Goal: Task Accomplishment & Management: Manage account settings

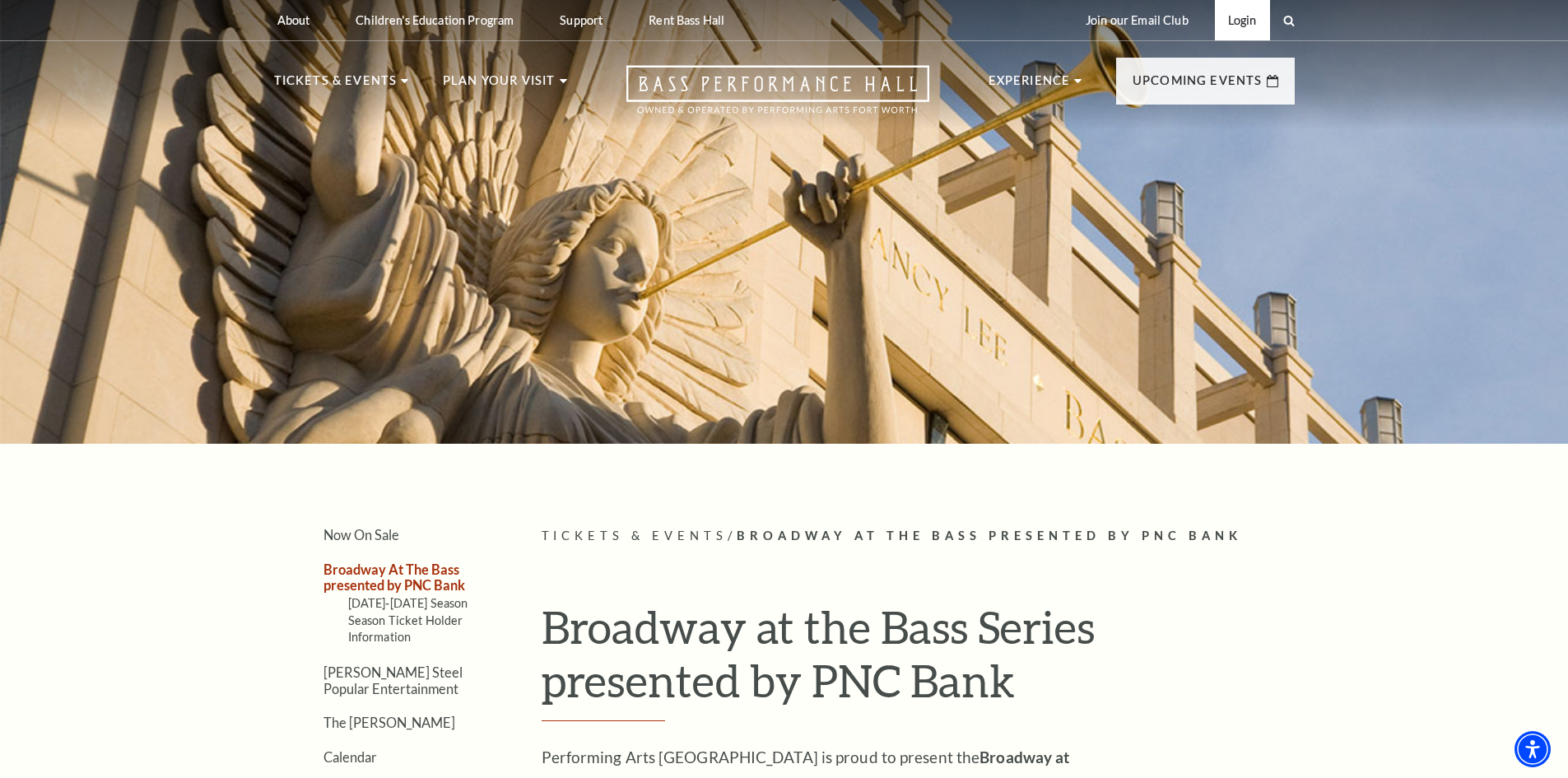
click at [1251, 23] on link "Login" at bounding box center [1242, 20] width 55 height 41
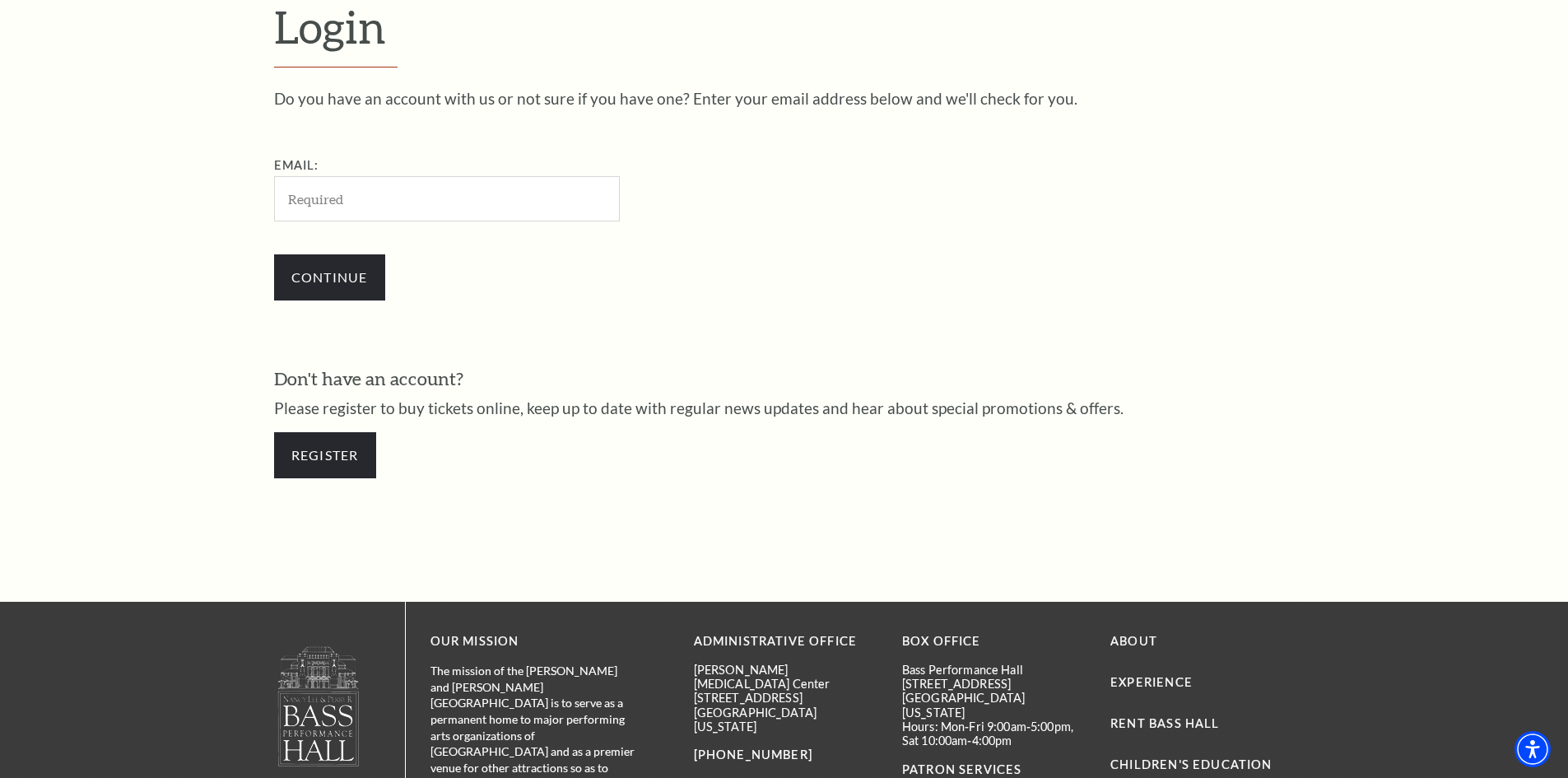
click at [386, 184] on input "Email:" at bounding box center [447, 199] width 346 height 45
type input "chrischreene@gmail.com"
click at [350, 264] on input "Continue" at bounding box center [329, 277] width 111 height 46
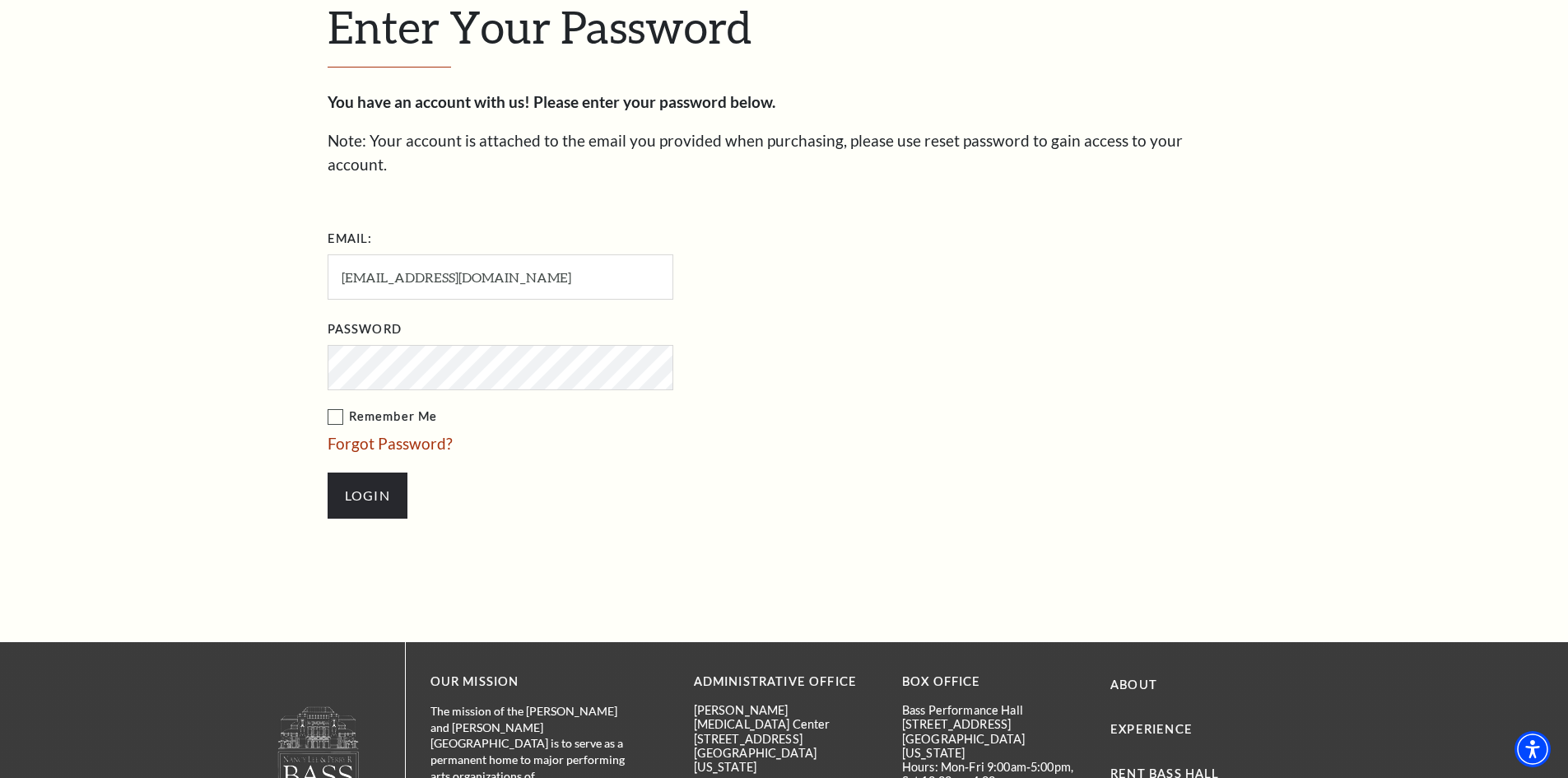
click at [327, 473] on input "Login" at bounding box center [367, 495] width 80 height 46
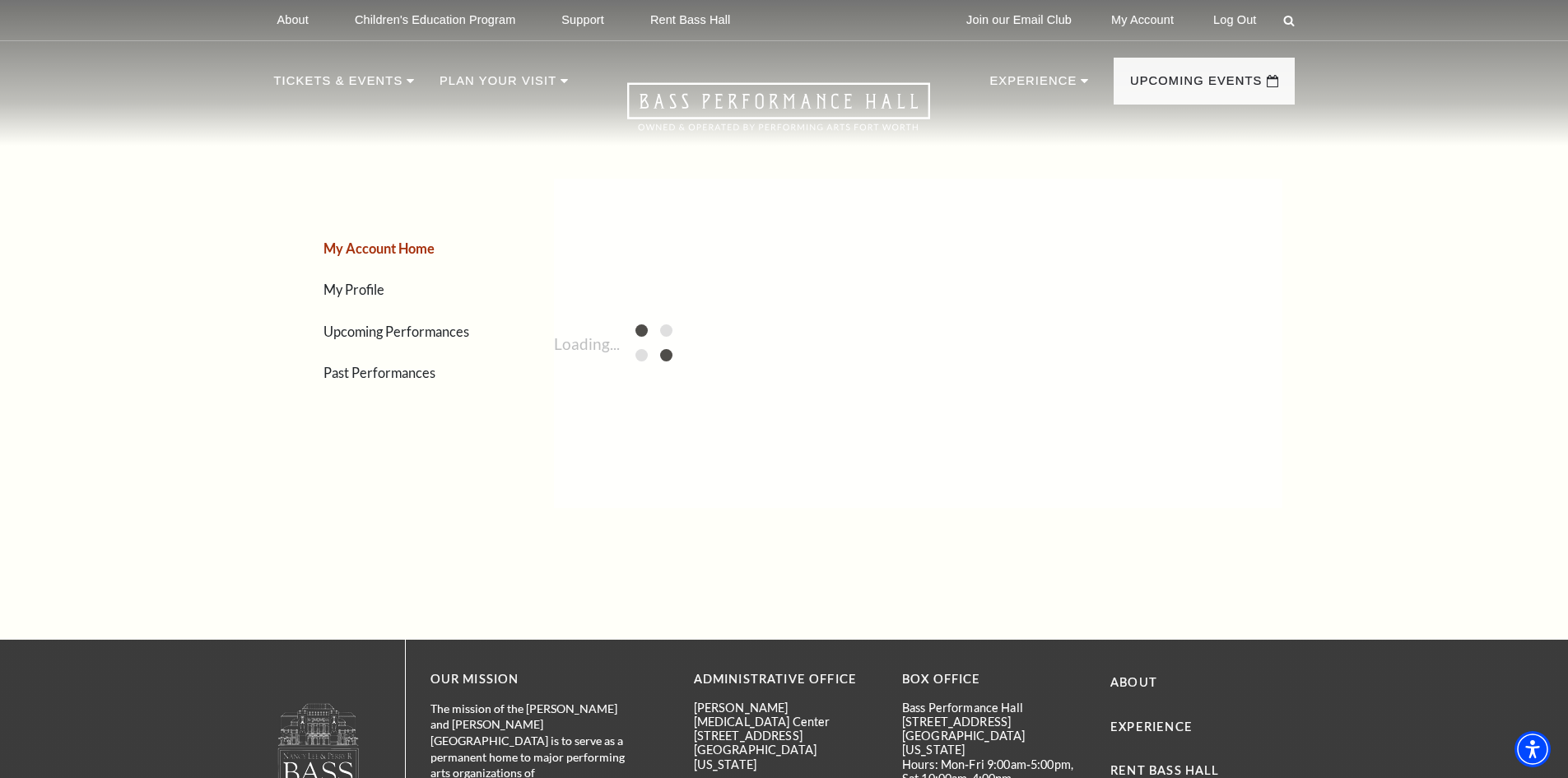
click at [406, 329] on link "Upcoming Performances" at bounding box center [396, 331] width 146 height 15
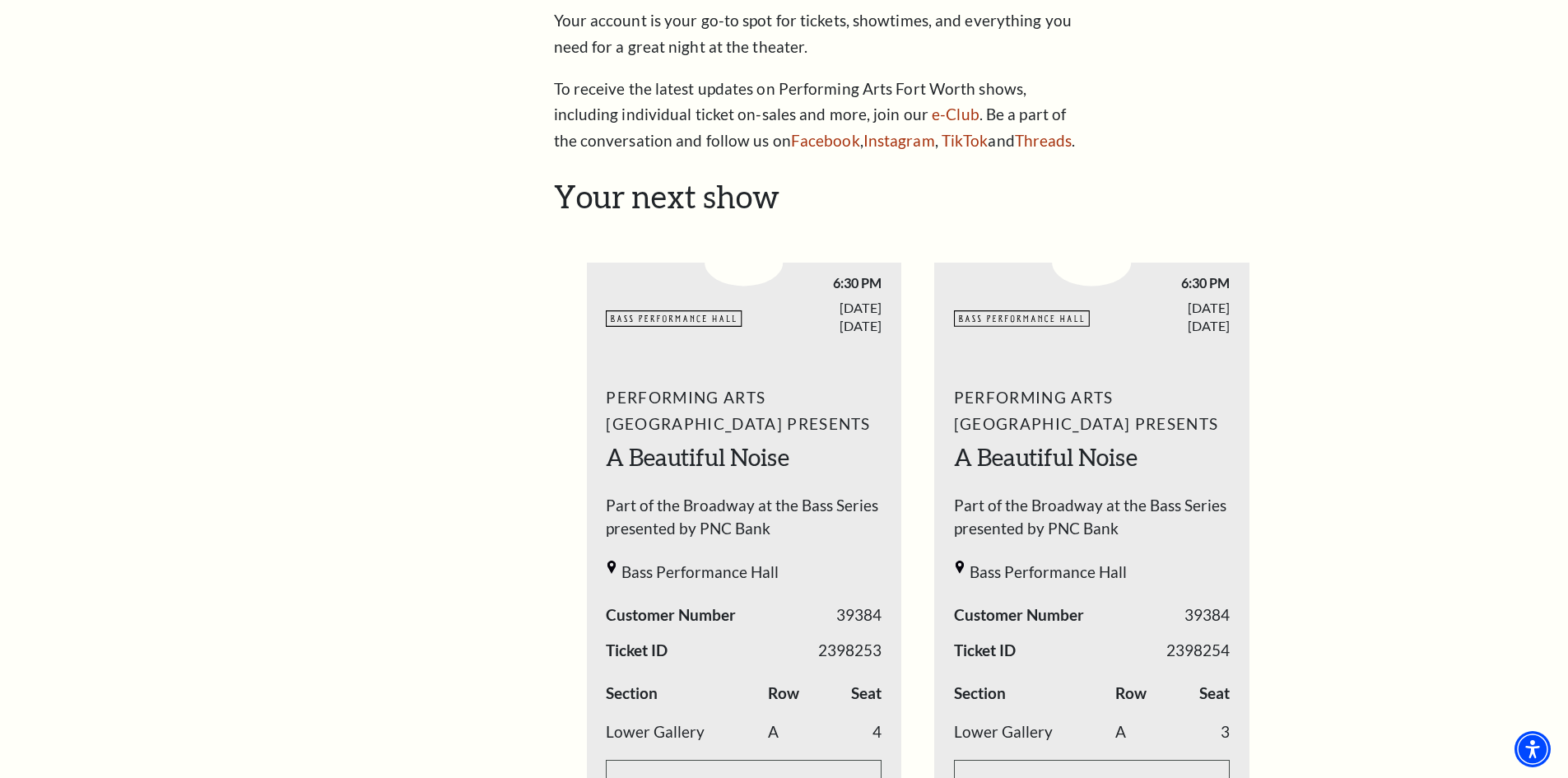
scroll to position [494, 0]
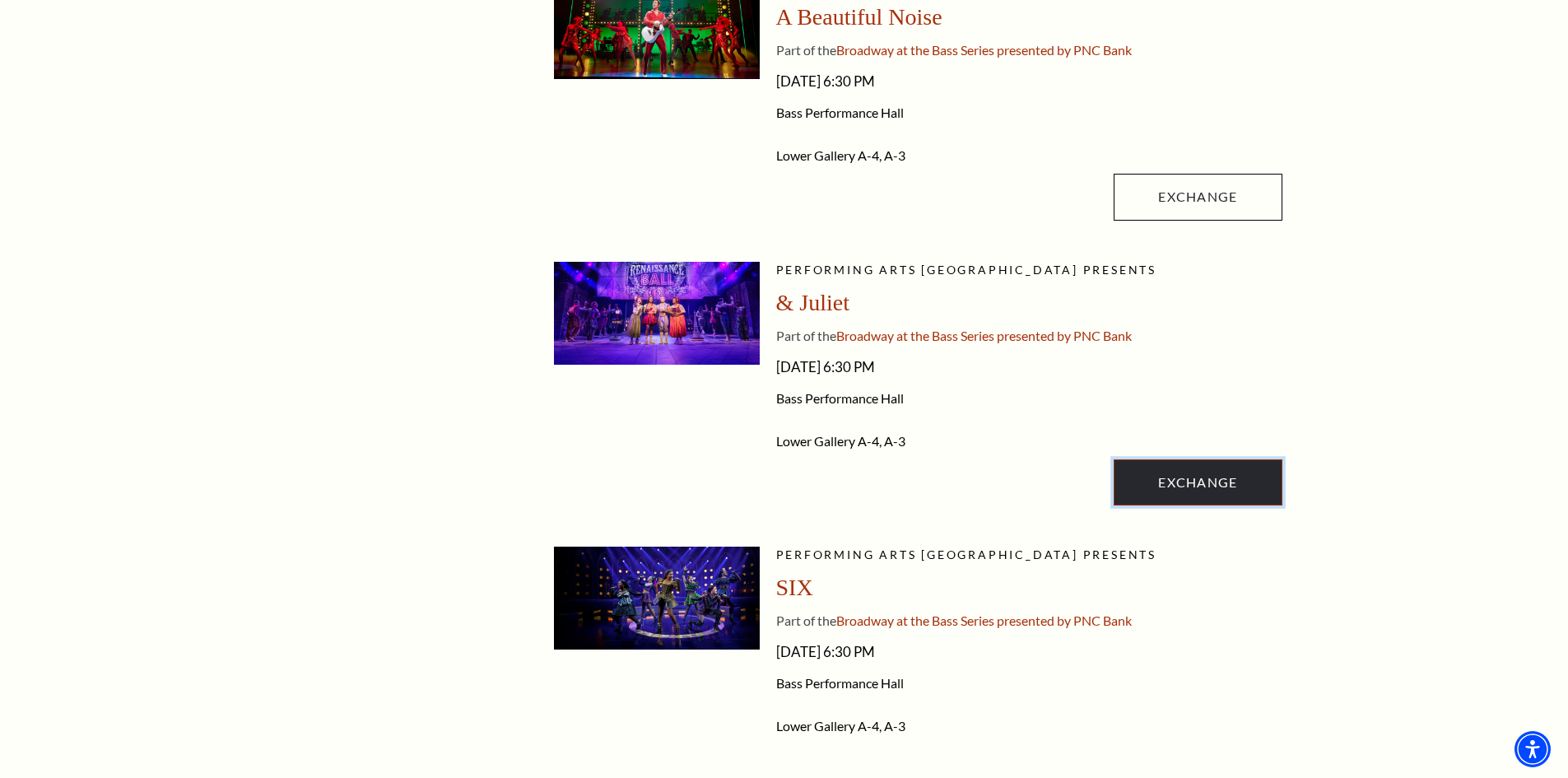
click at [1229, 482] on link "Exchange" at bounding box center [1197, 483] width 168 height 46
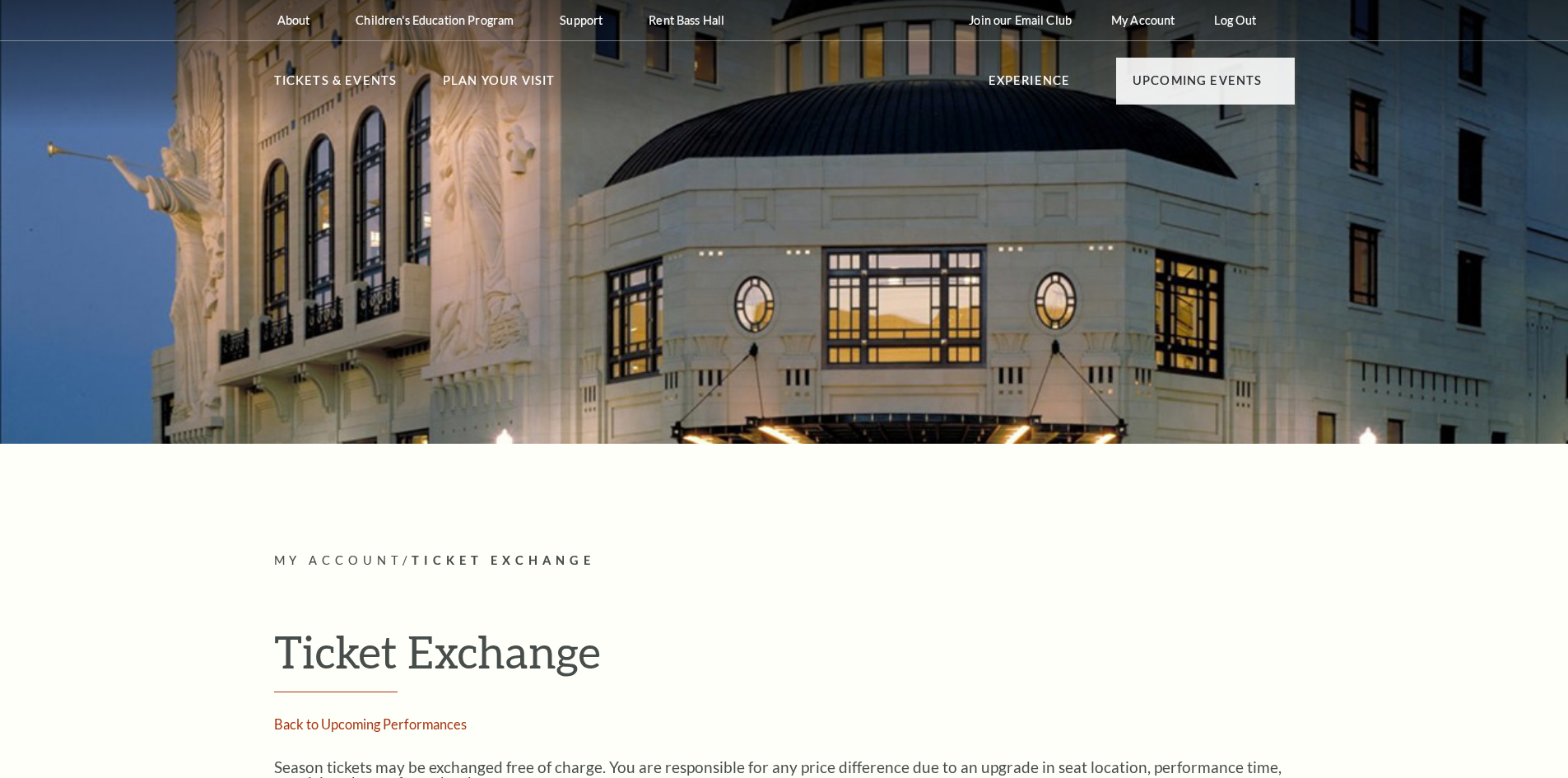
radio input "true"
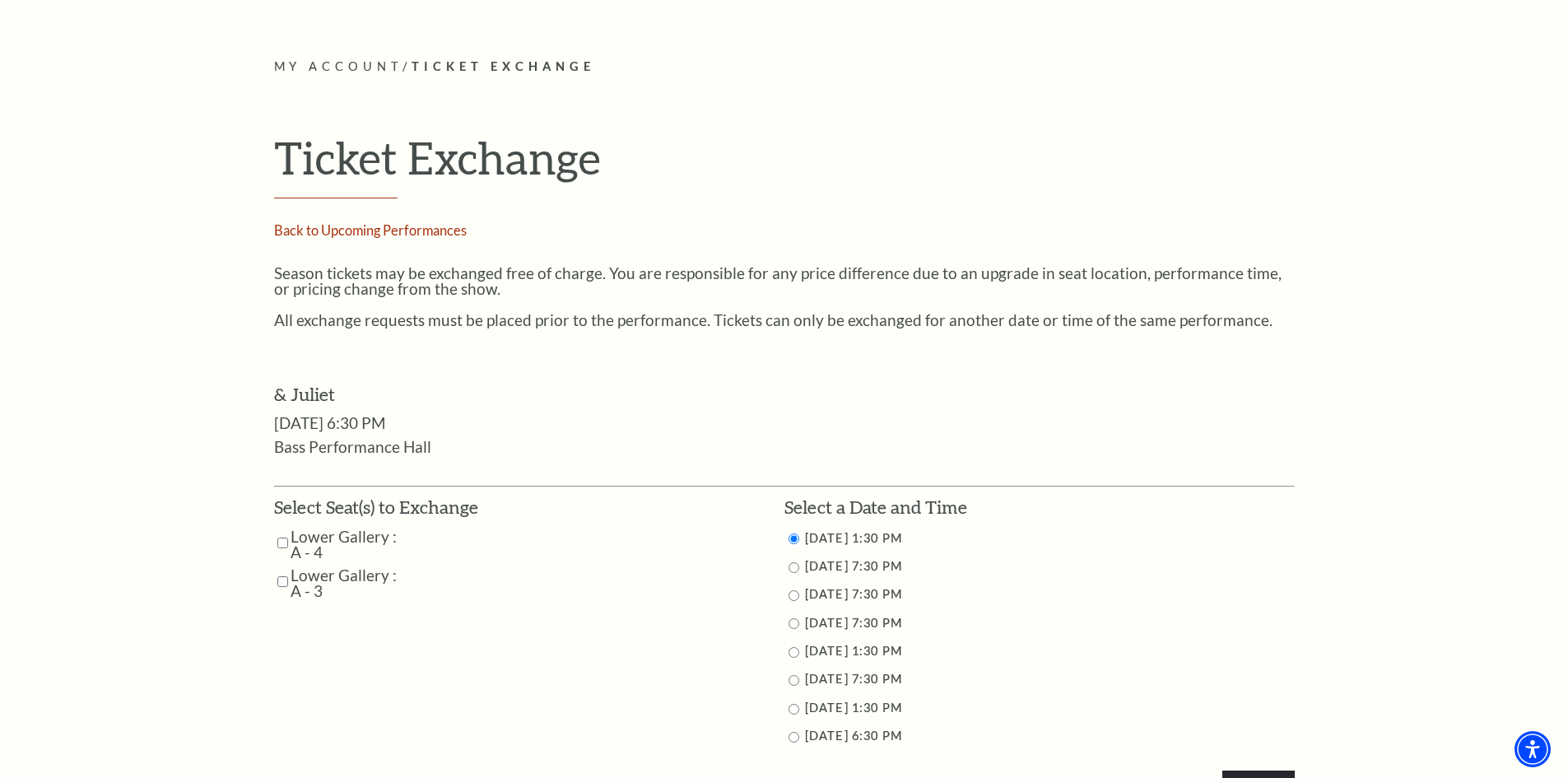
scroll to position [576, 0]
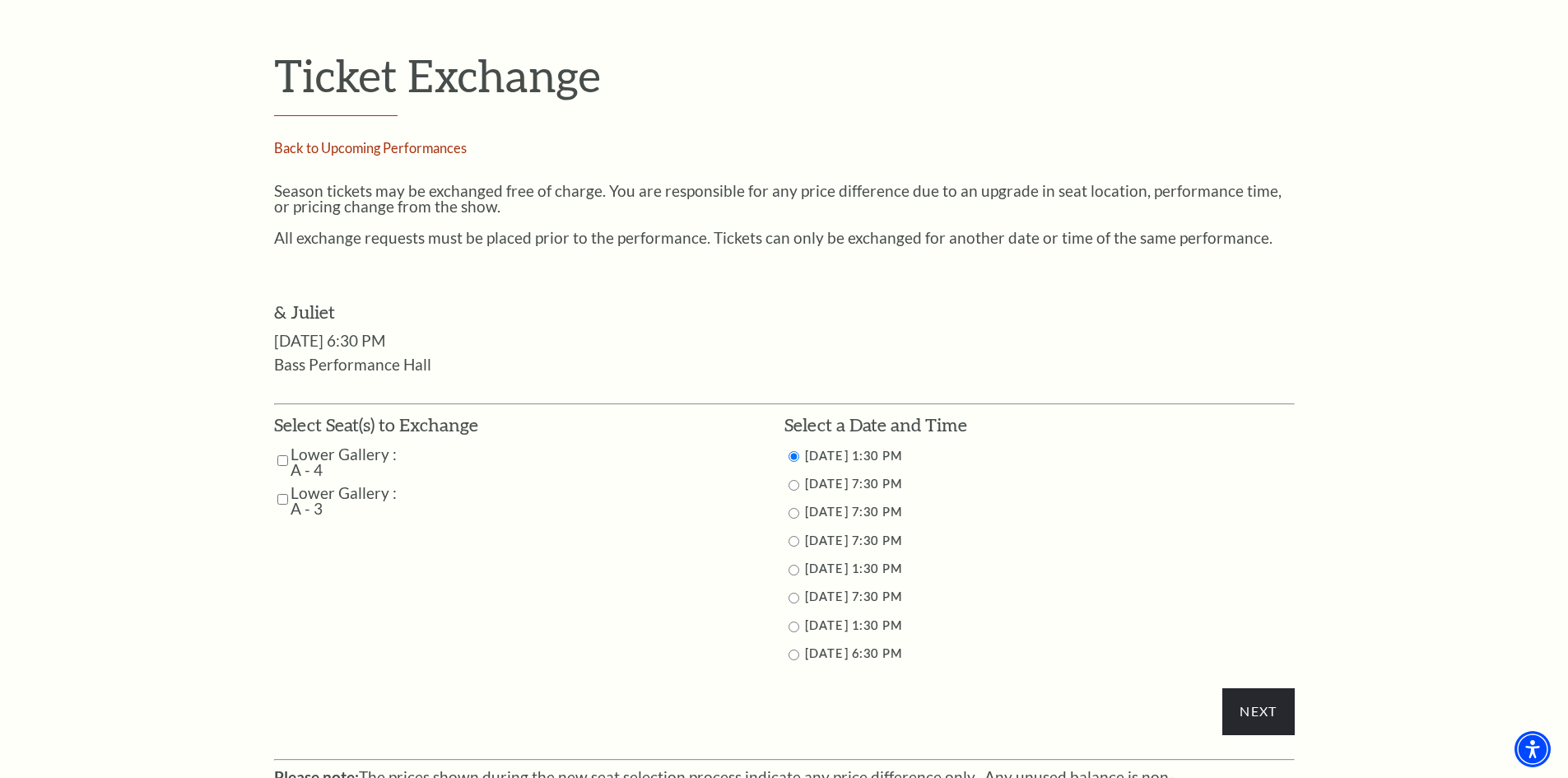
click at [282, 462] on input "Lower Gallery : A - 4" at bounding box center [282, 461] width 11 height 29
checkbox input "true"
click at [282, 499] on input "Lower Gallery : A - 3" at bounding box center [282, 500] width 11 height 29
checkbox input "true"
click at [874, 489] on label "11/12/2025 7:30 PM" at bounding box center [853, 484] width 98 height 14
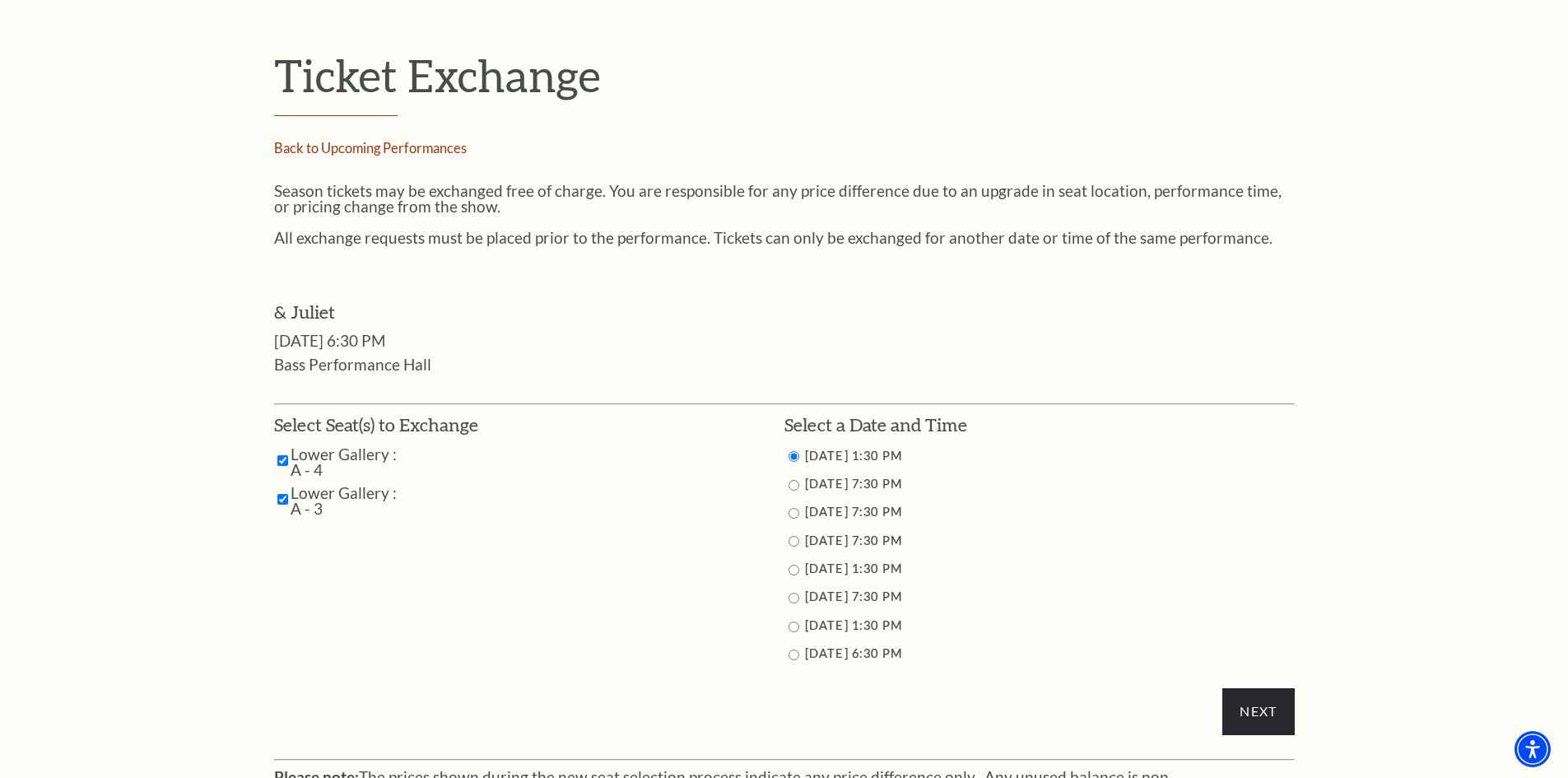
click at [798, 484] on input "11/12/2025 7:30 PM" at bounding box center [794, 485] width 11 height 11
radio input "true"
click at [1249, 713] on input "Next" at bounding box center [1258, 711] width 71 height 46
click at [1271, 718] on input "Next" at bounding box center [1258, 711] width 71 height 46
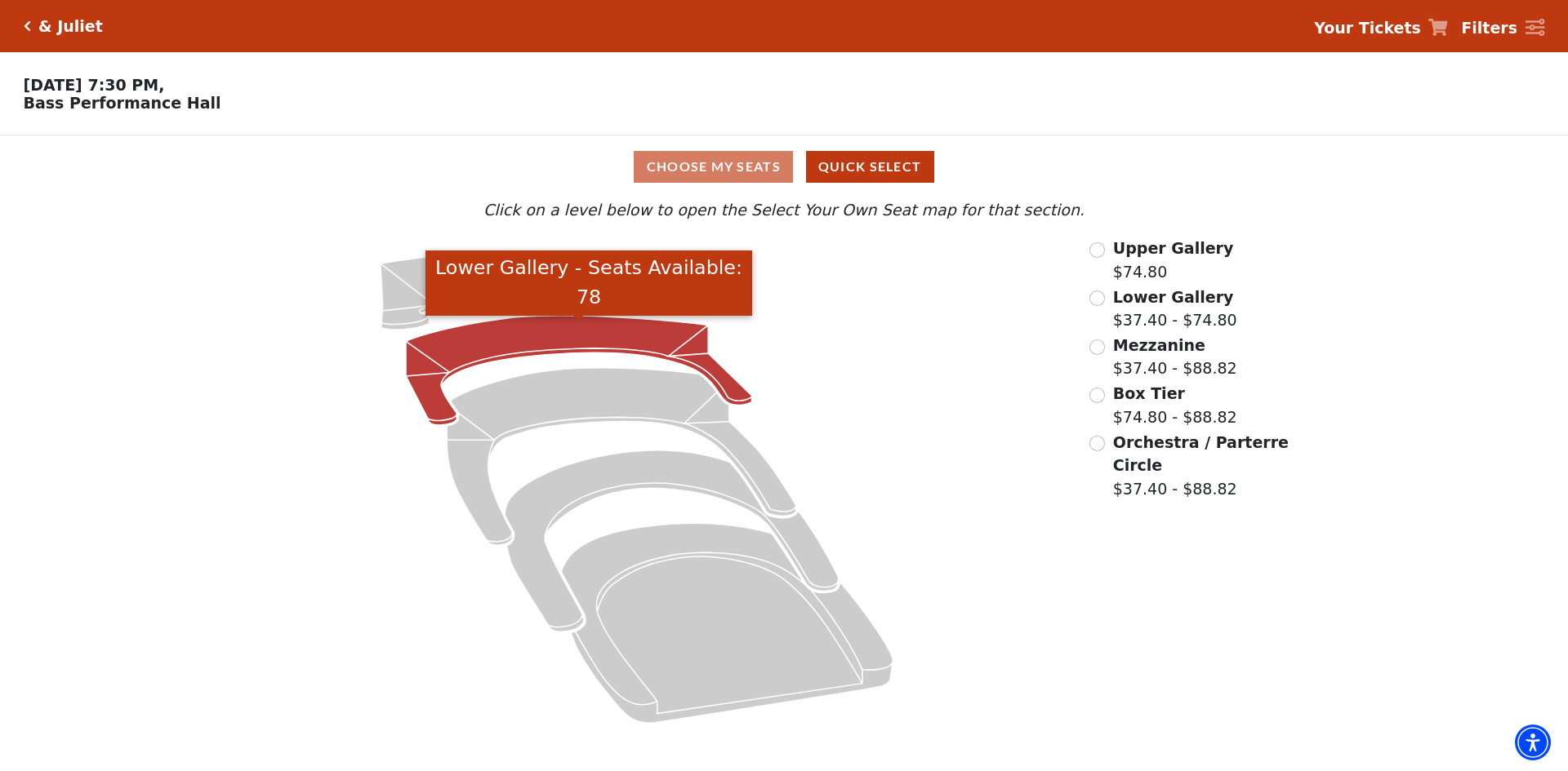
click at [618, 343] on icon "Lower Gallery - Seats Available: 78" at bounding box center [579, 371] width 347 height 109
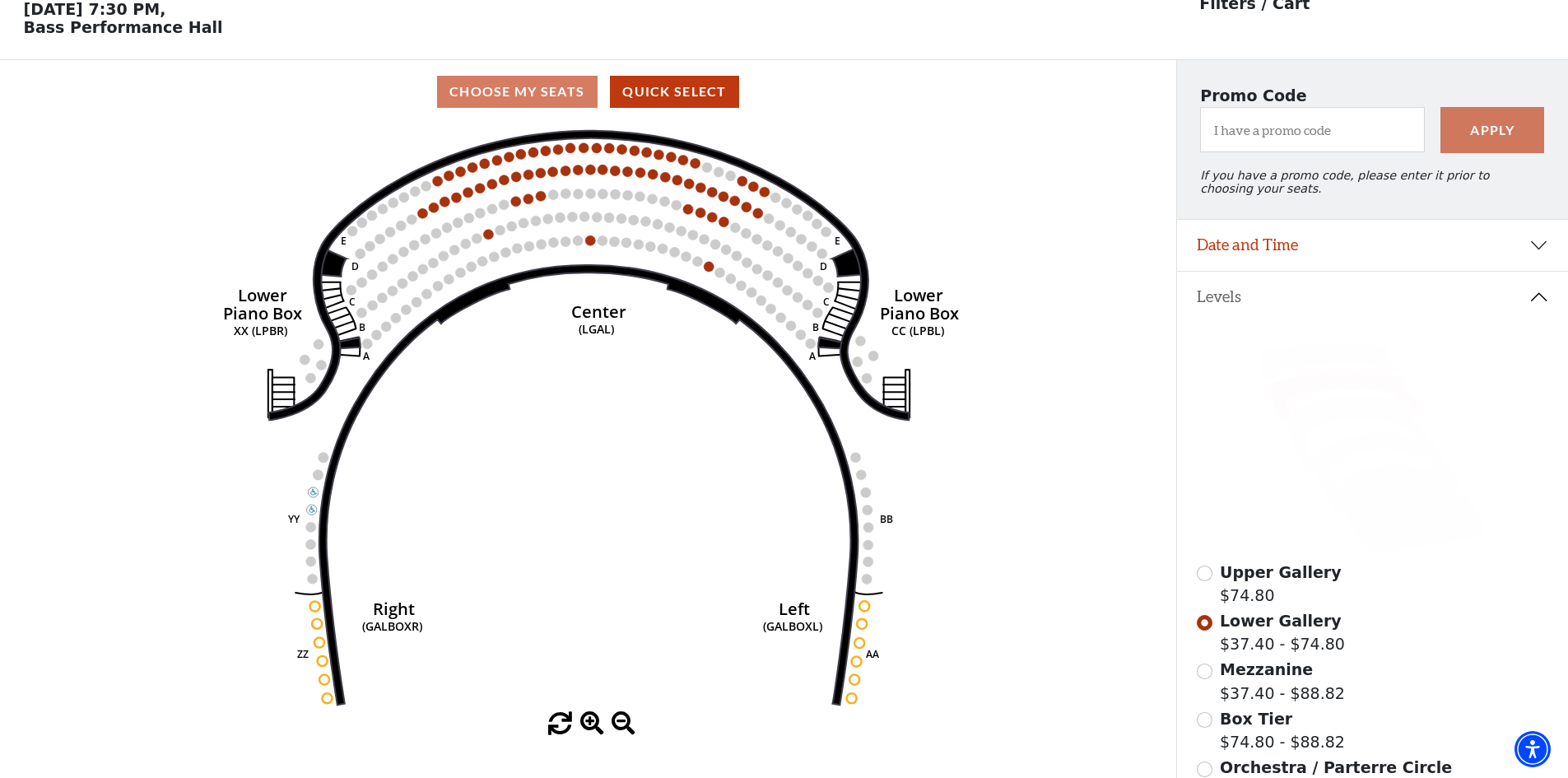
scroll to position [241, 0]
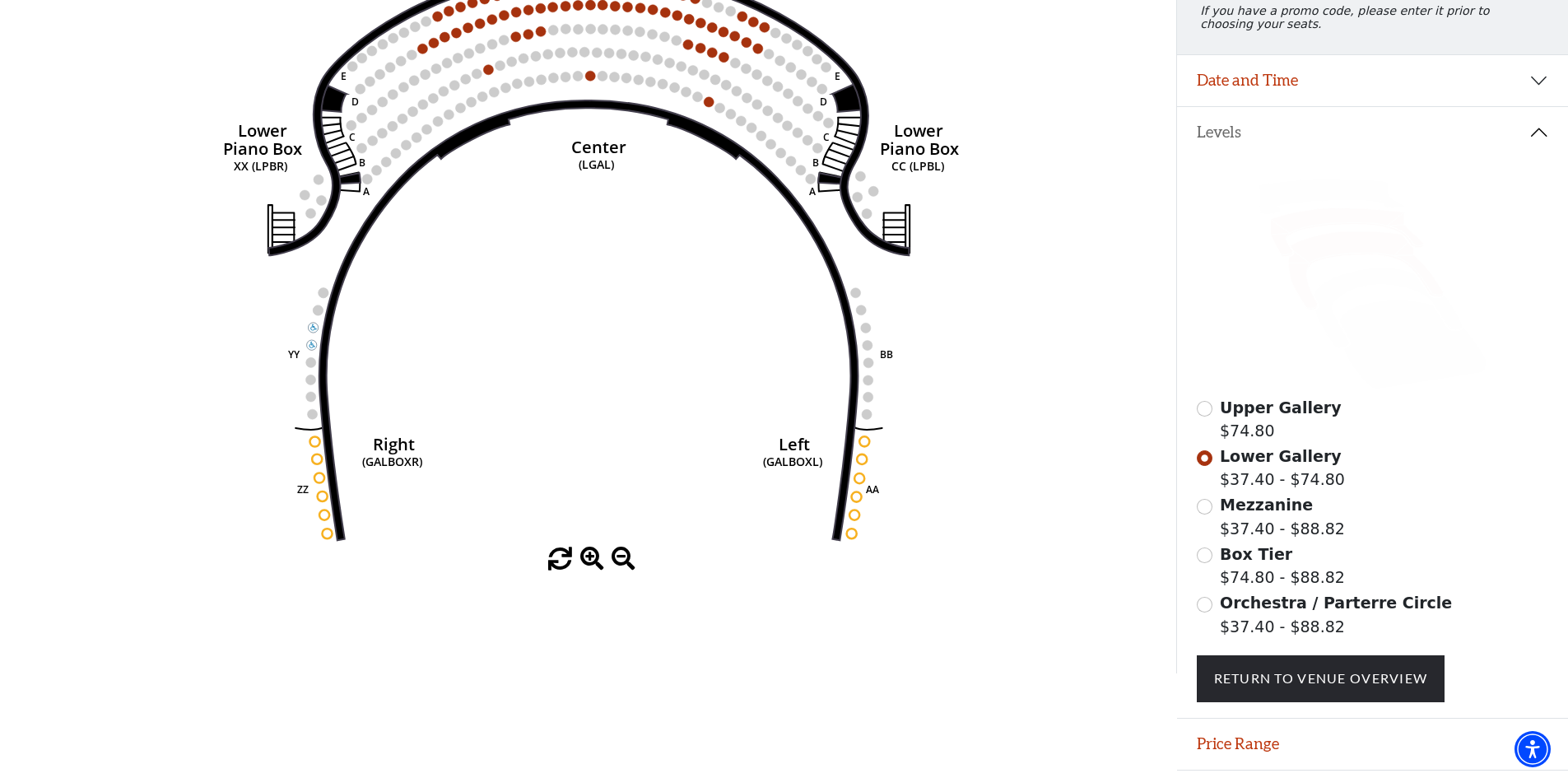
click at [1370, 258] on icon at bounding box center [1365, 271] width 154 height 79
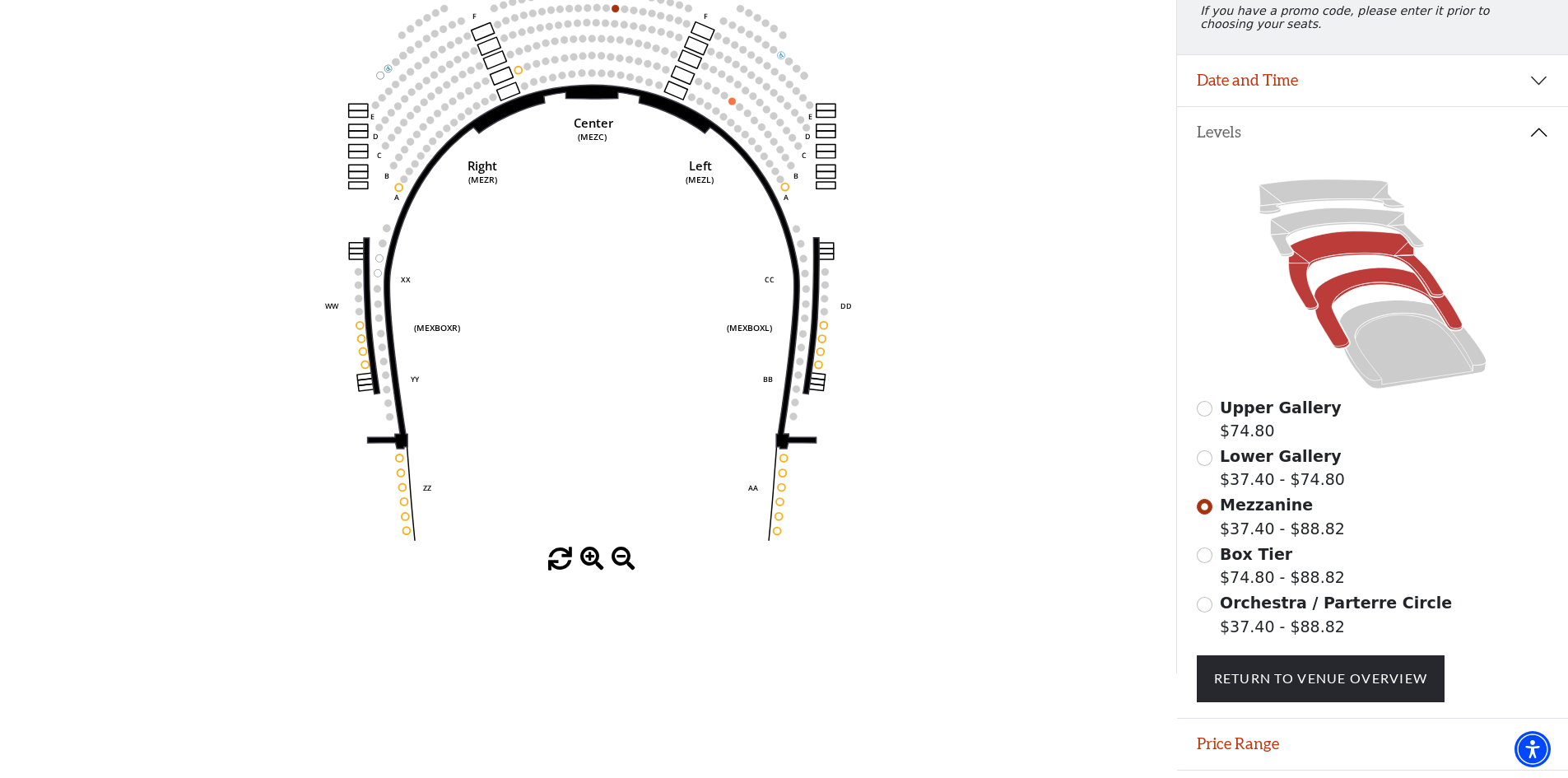
click at [1375, 293] on icon at bounding box center [1387, 308] width 148 height 81
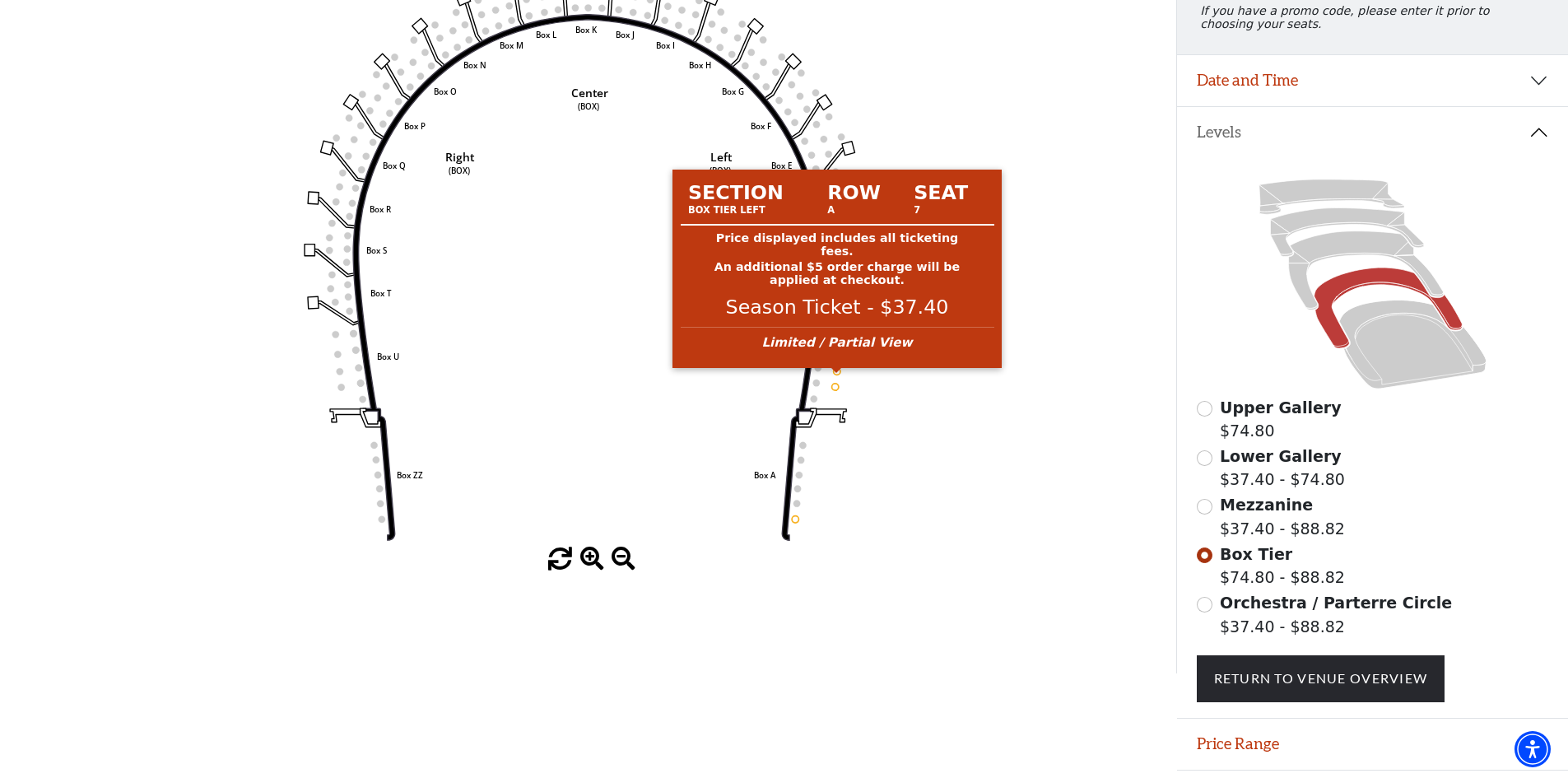
click at [834, 375] on circle at bounding box center [837, 372] width 7 height 7
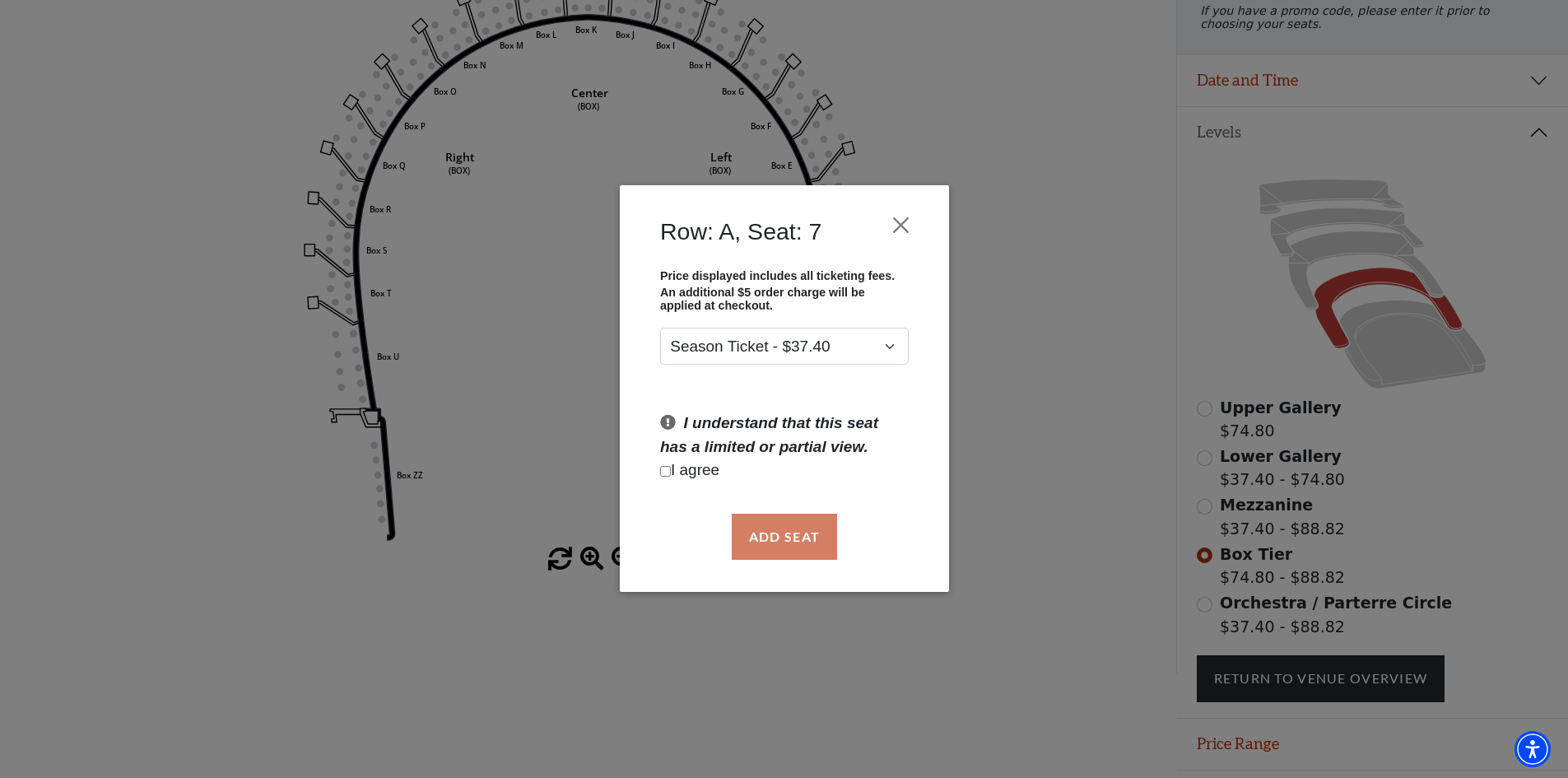
click at [711, 464] on p "I agree" at bounding box center [784, 472] width 248 height 24
click at [709, 470] on p "I agree" at bounding box center [784, 472] width 248 height 24
click at [667, 468] on input "Checkbox field" at bounding box center [665, 471] width 11 height 11
checkbox input "true"
click at [784, 535] on button "Add Seat" at bounding box center [784, 537] width 105 height 46
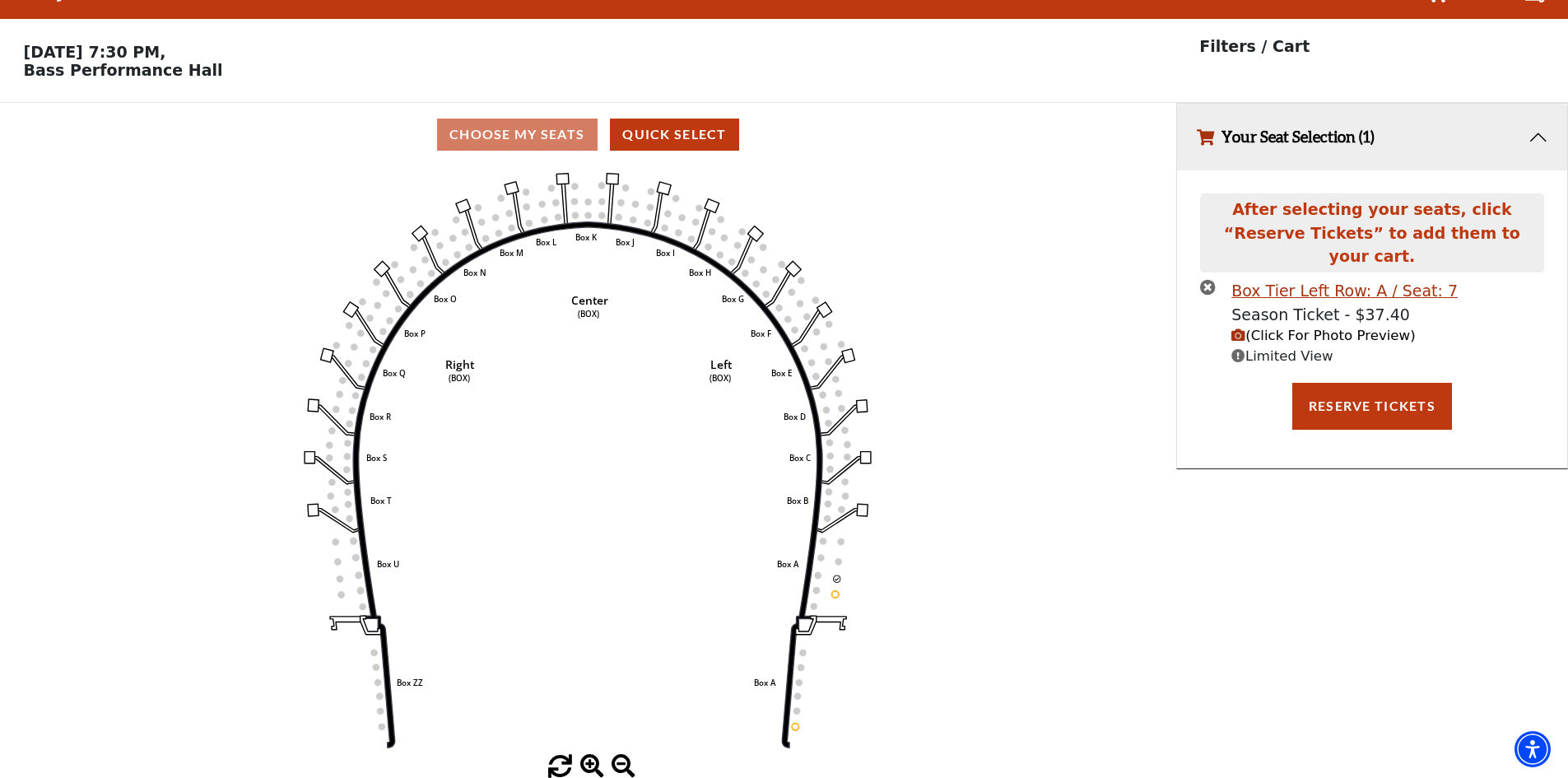
scroll to position [0, 0]
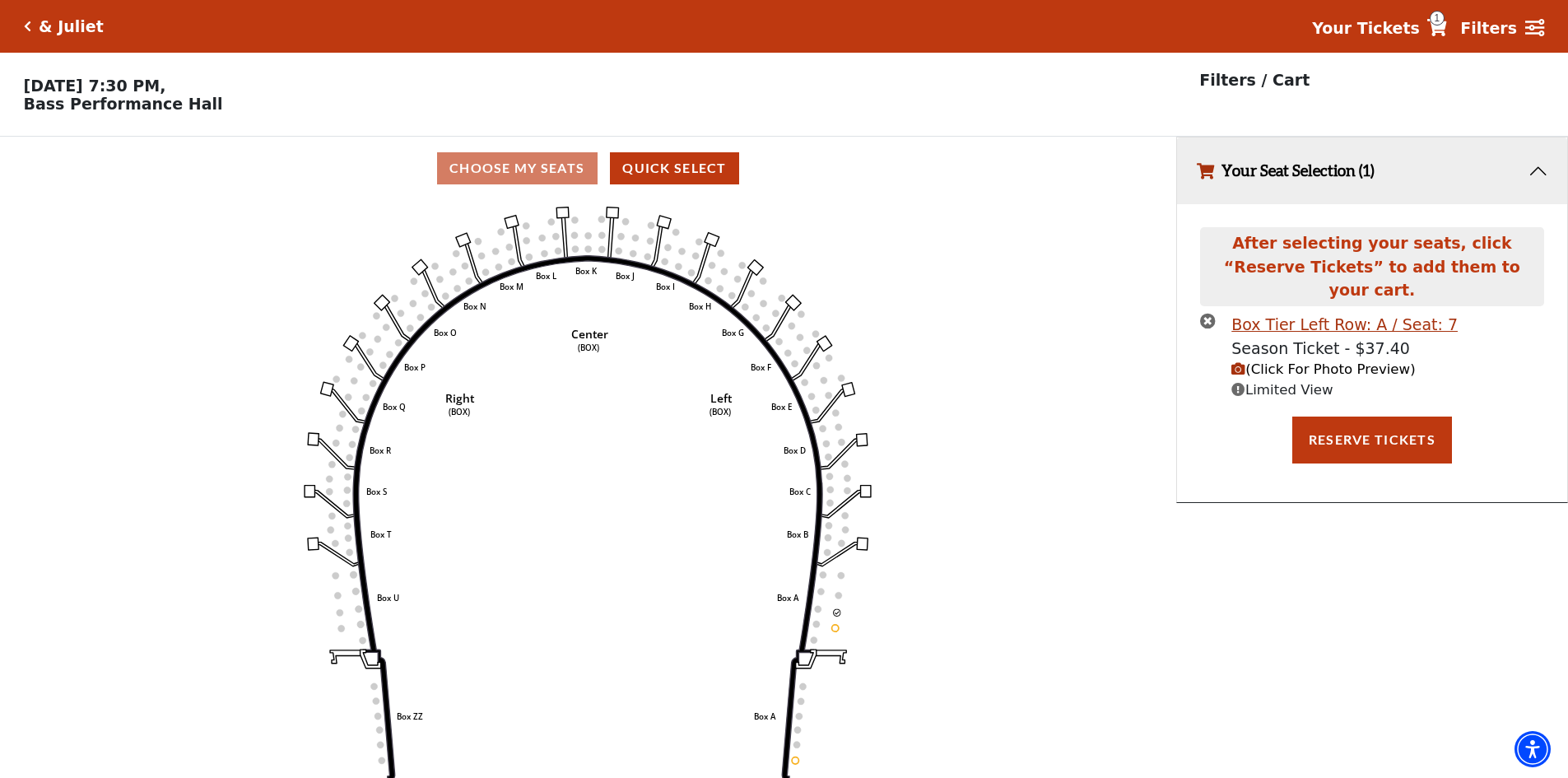
click at [1261, 361] on span "(Click For Photo Preview)" at bounding box center [1323, 369] width 183 height 15
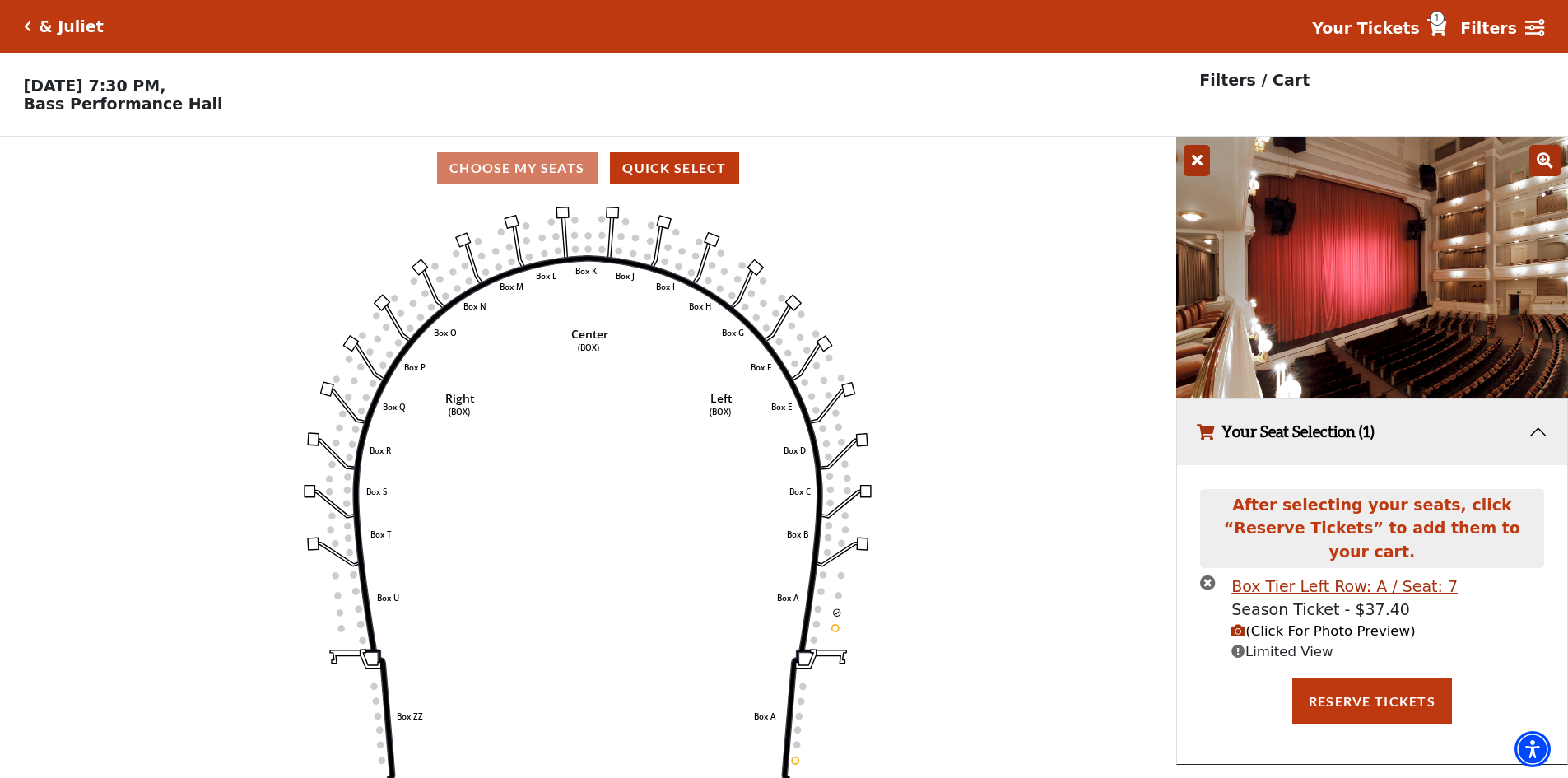
click at [1201, 161] on icon at bounding box center [1197, 160] width 26 height 31
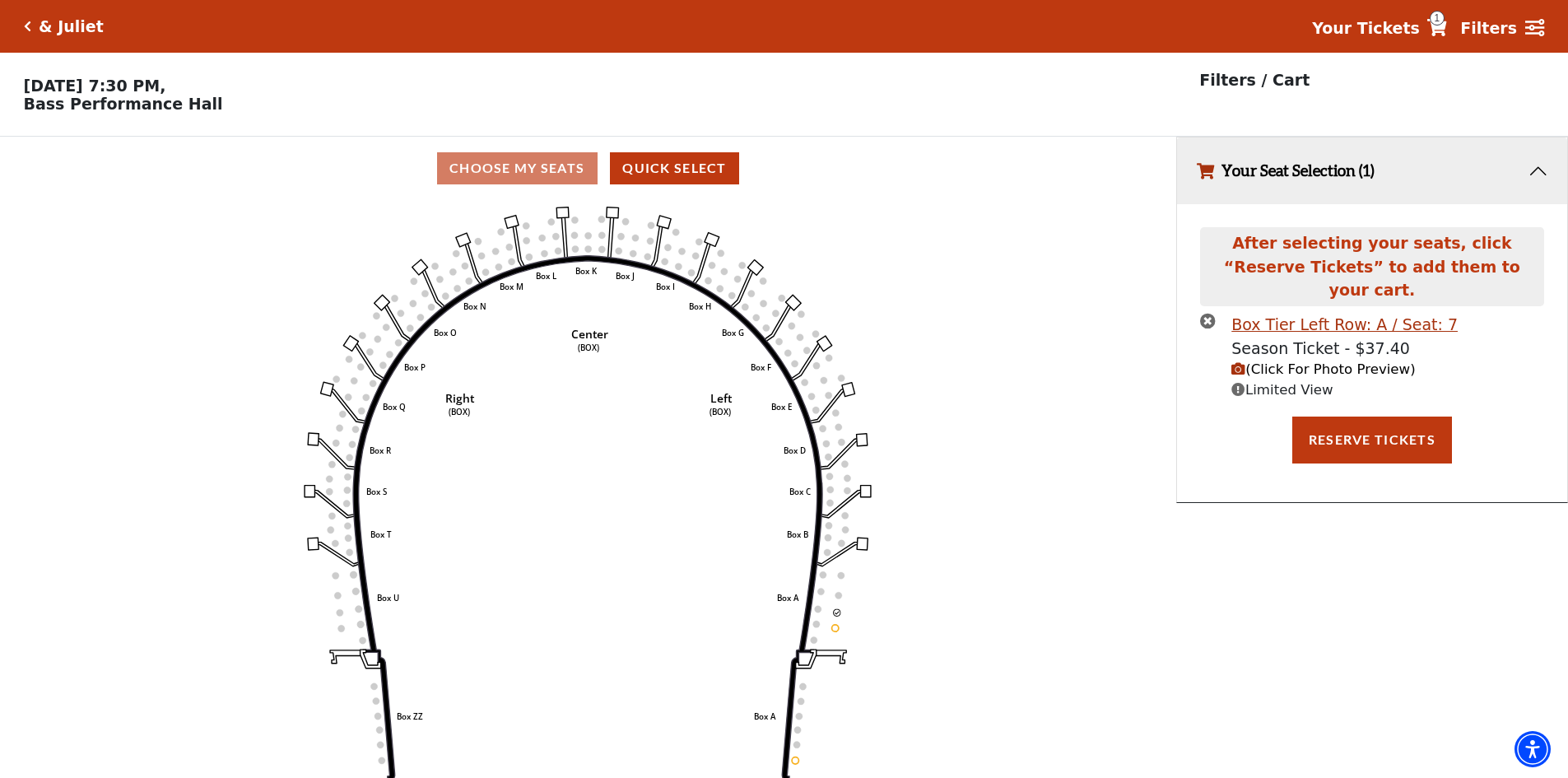
scroll to position [41, 0]
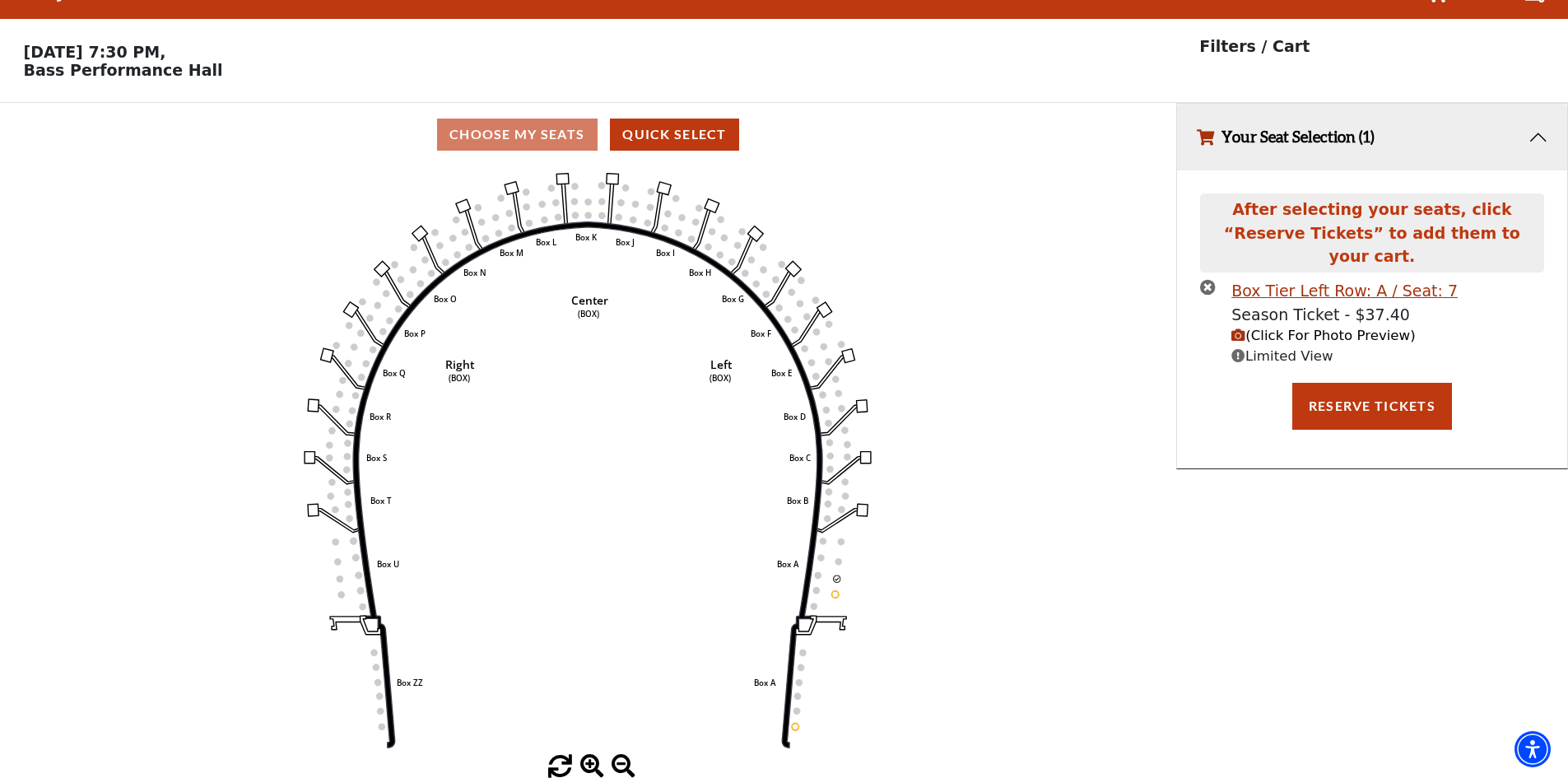
click at [1210, 279] on icon "times-circle" at bounding box center [1208, 287] width 15 height 15
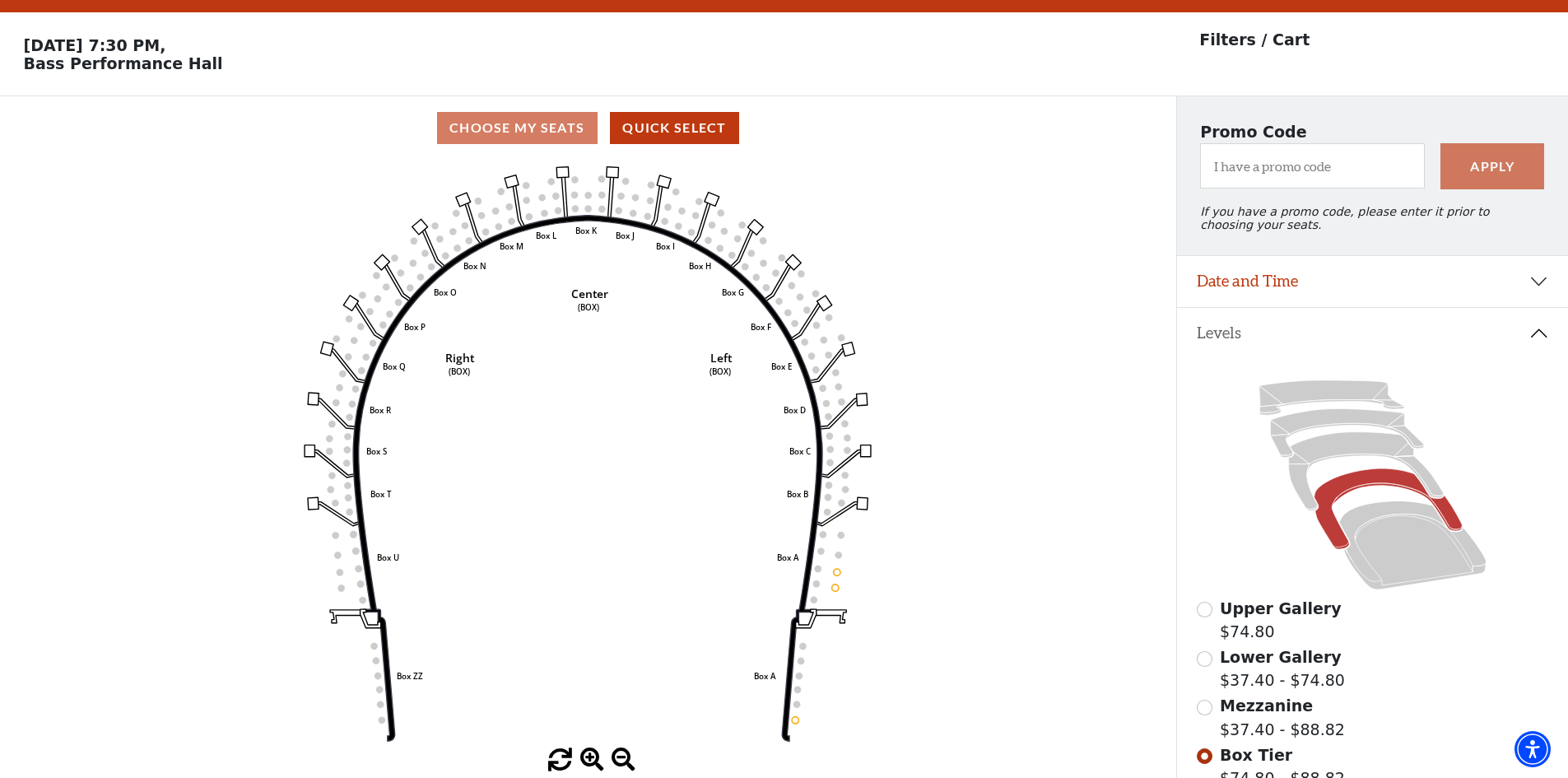
scroll to position [295, 0]
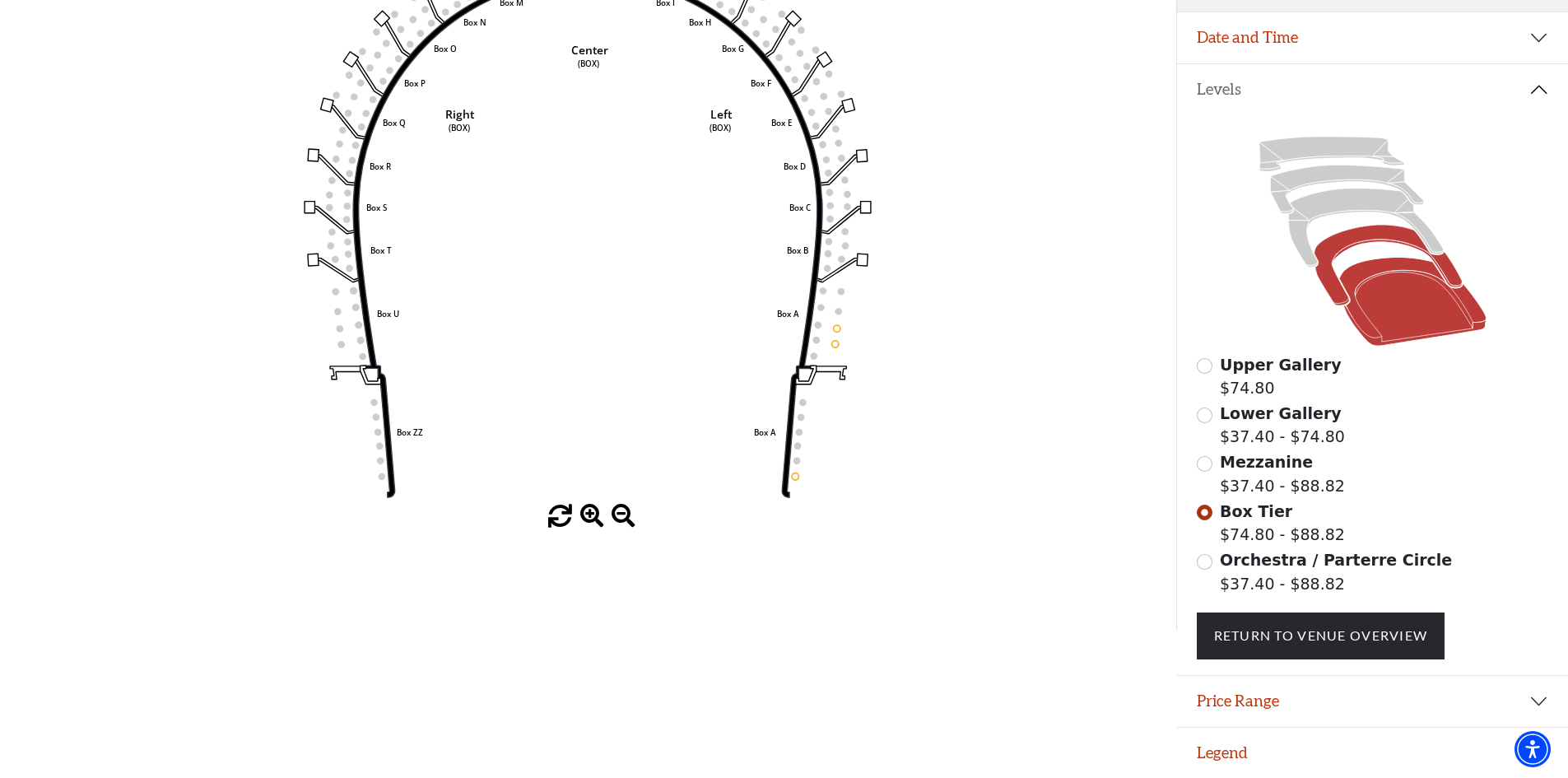
click at [1396, 310] on icon at bounding box center [1413, 302] width 148 height 89
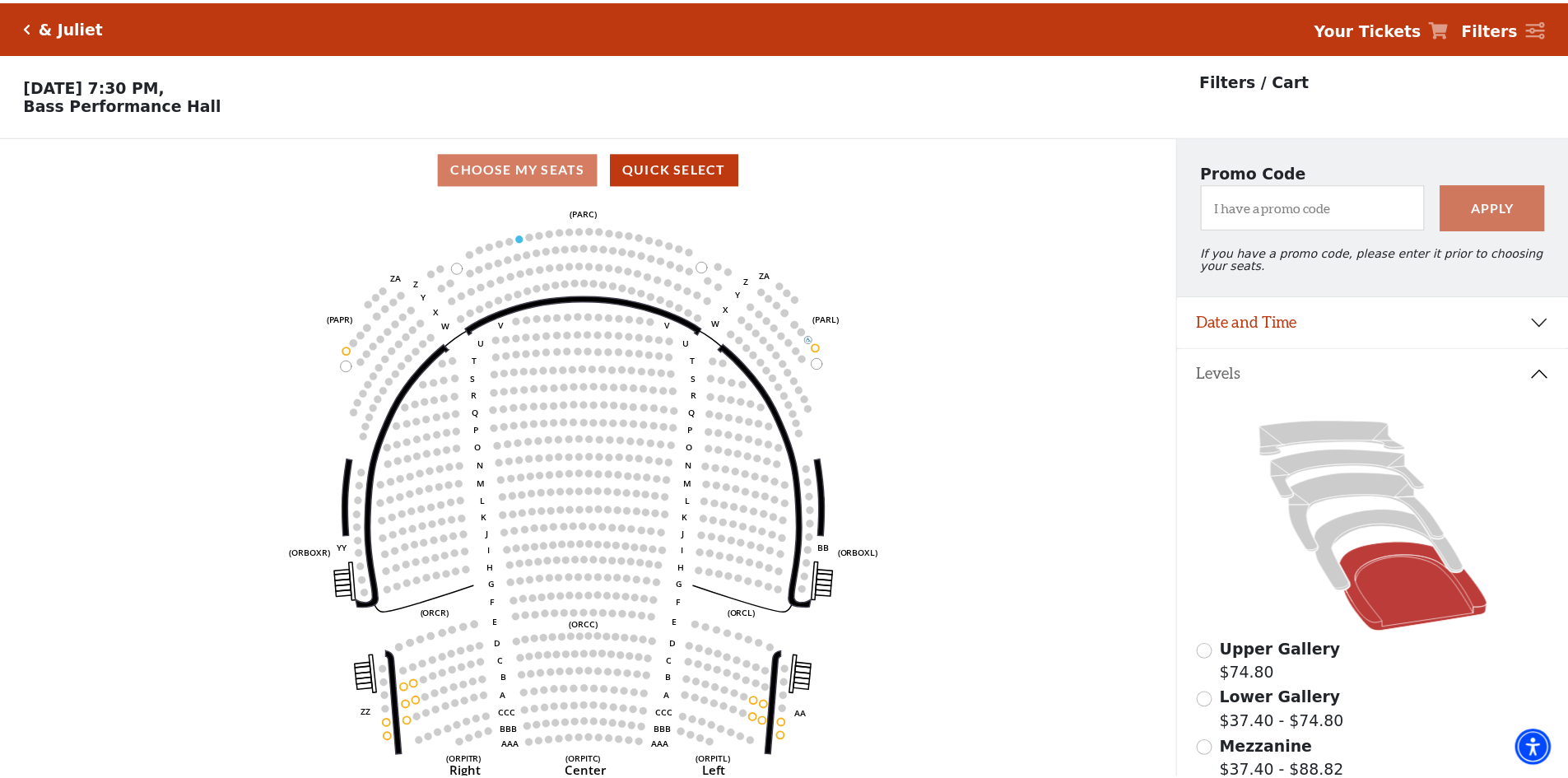
scroll to position [76, 0]
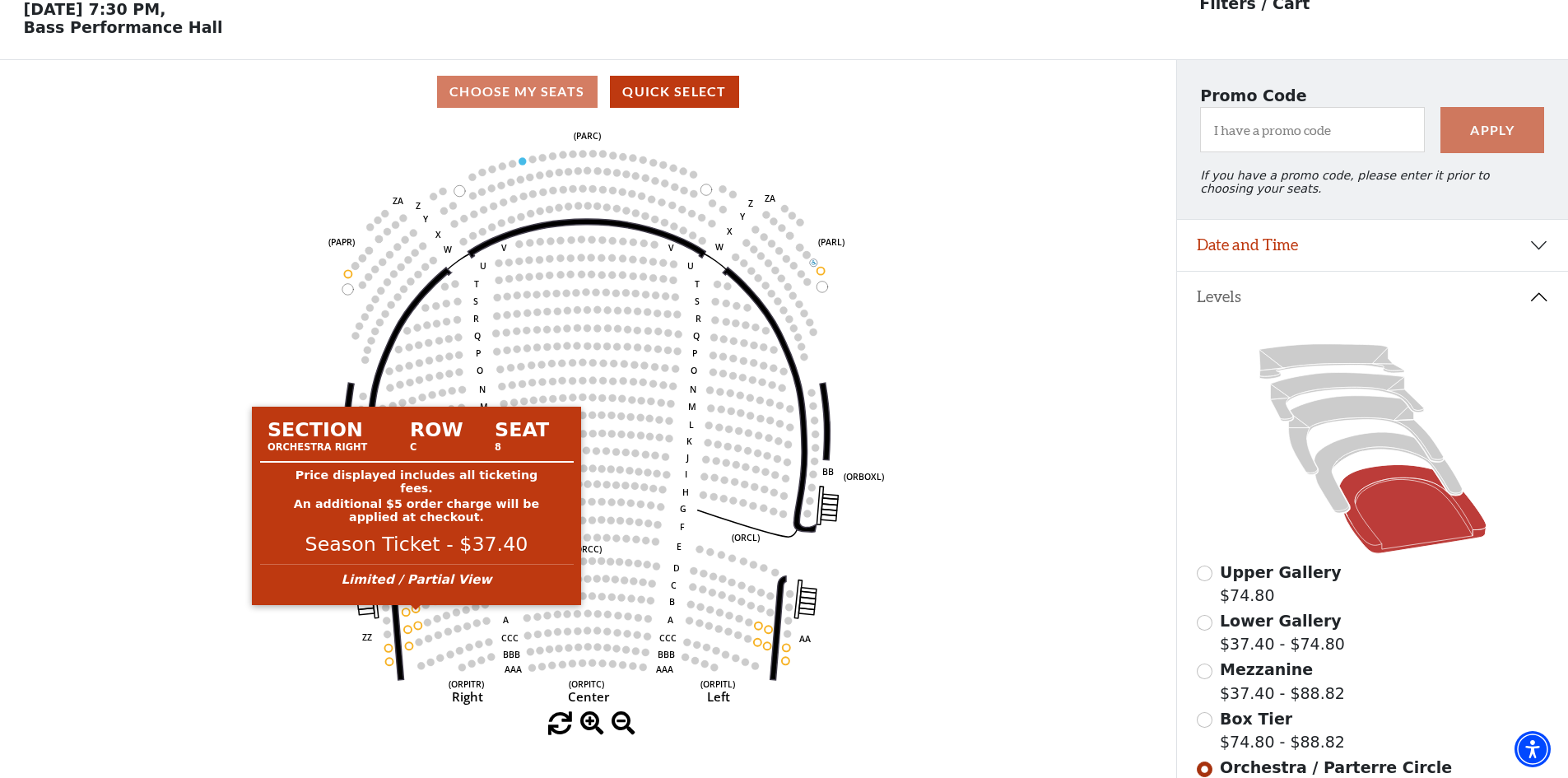
click at [417, 613] on circle at bounding box center [416, 608] width 8 height 8
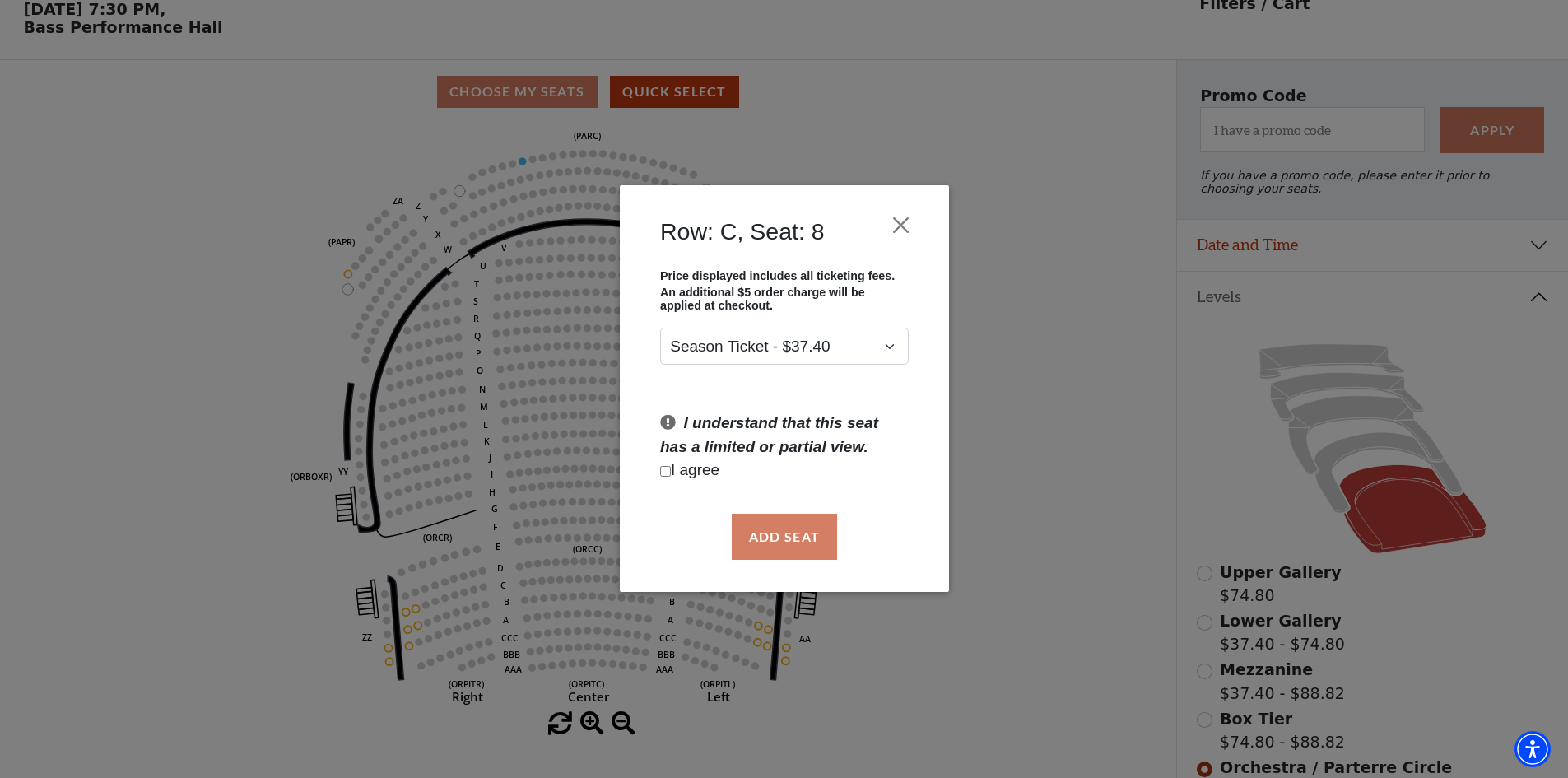
click at [660, 469] on input "Checkbox field" at bounding box center [665, 471] width 11 height 11
checkbox input "true"
click at [793, 535] on button "Add Seat" at bounding box center [784, 537] width 105 height 46
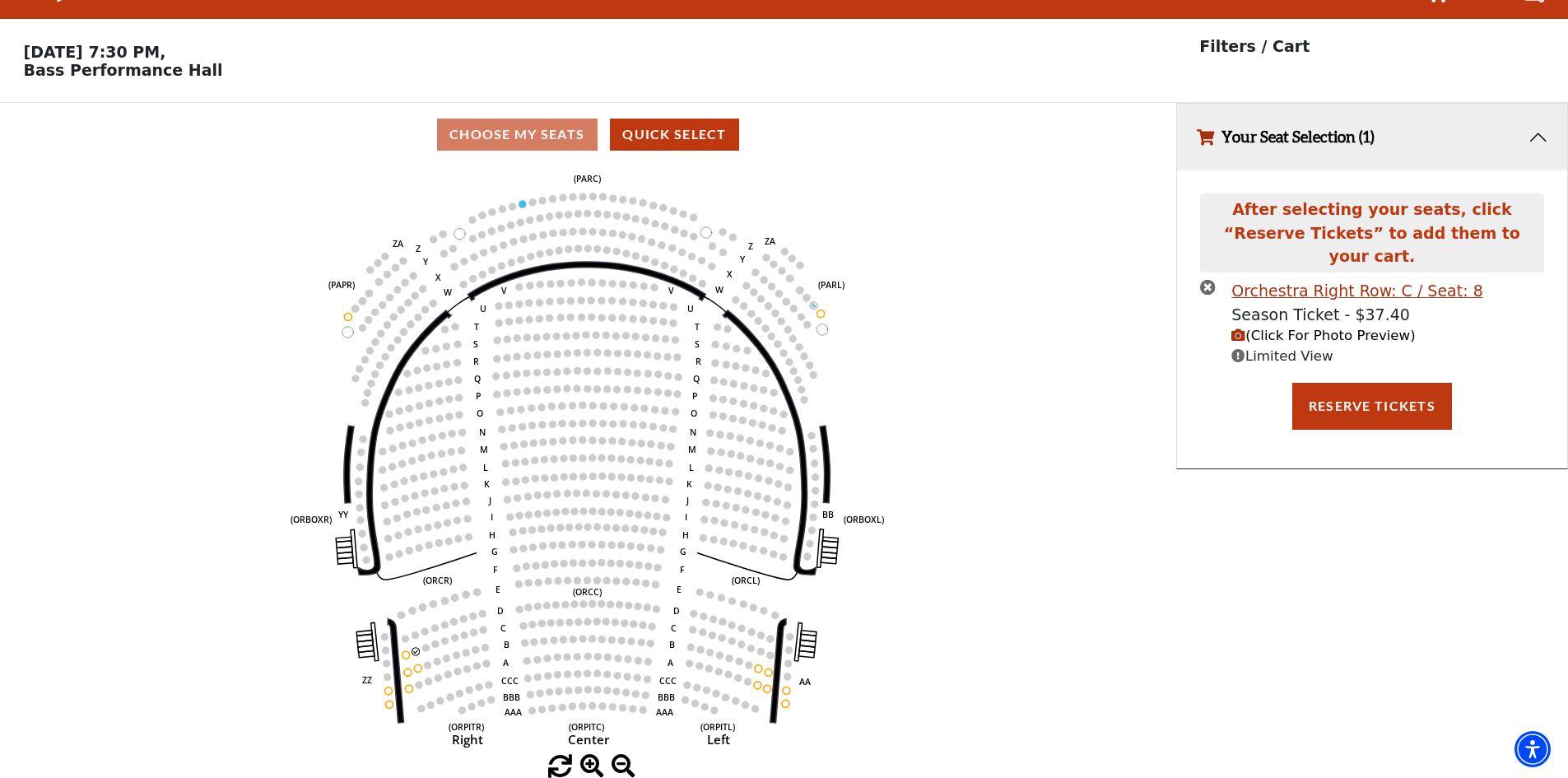
scroll to position [0, 0]
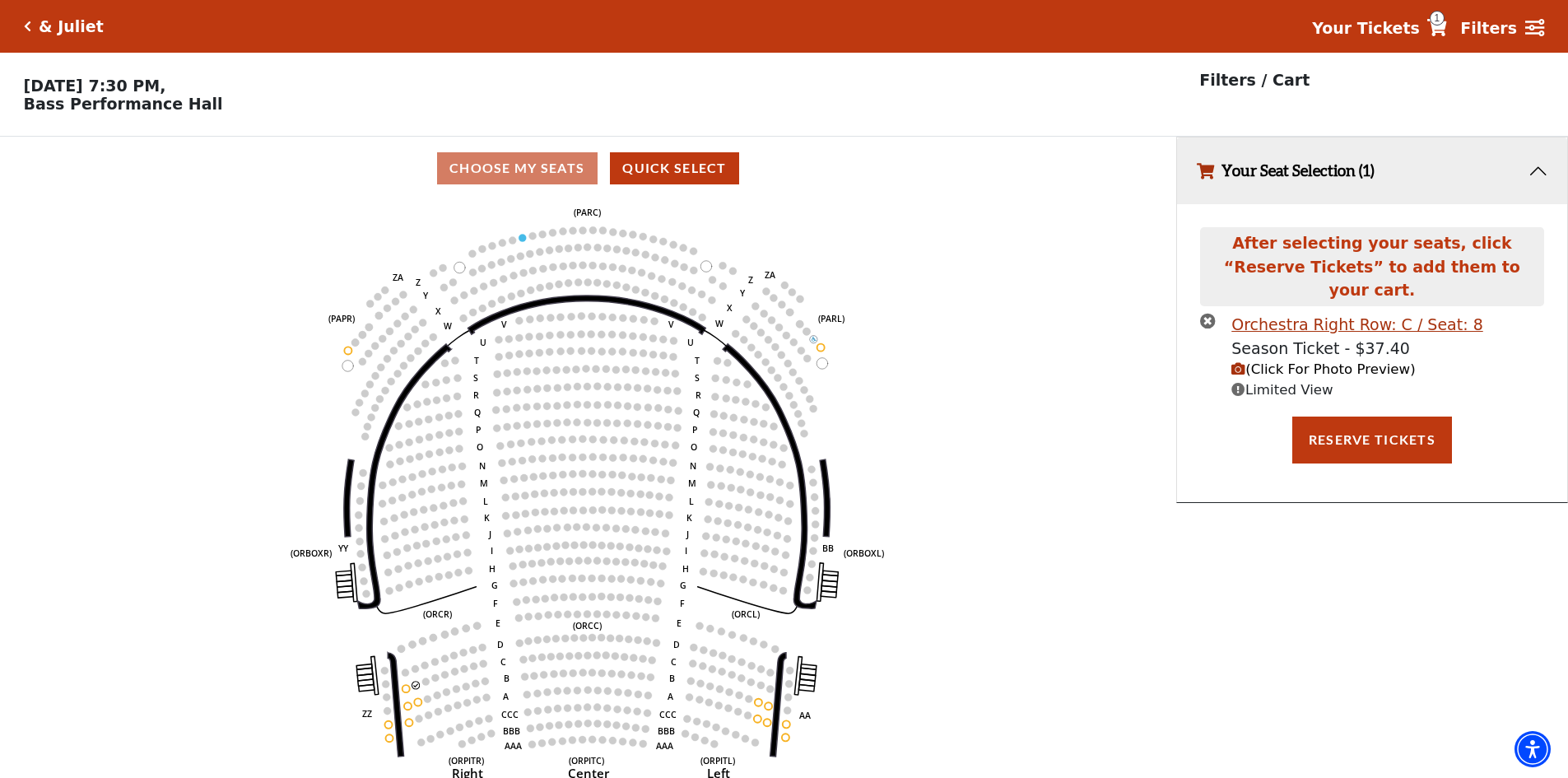
click at [1272, 361] on span "(Click For Photo Preview)" at bounding box center [1323, 369] width 183 height 15
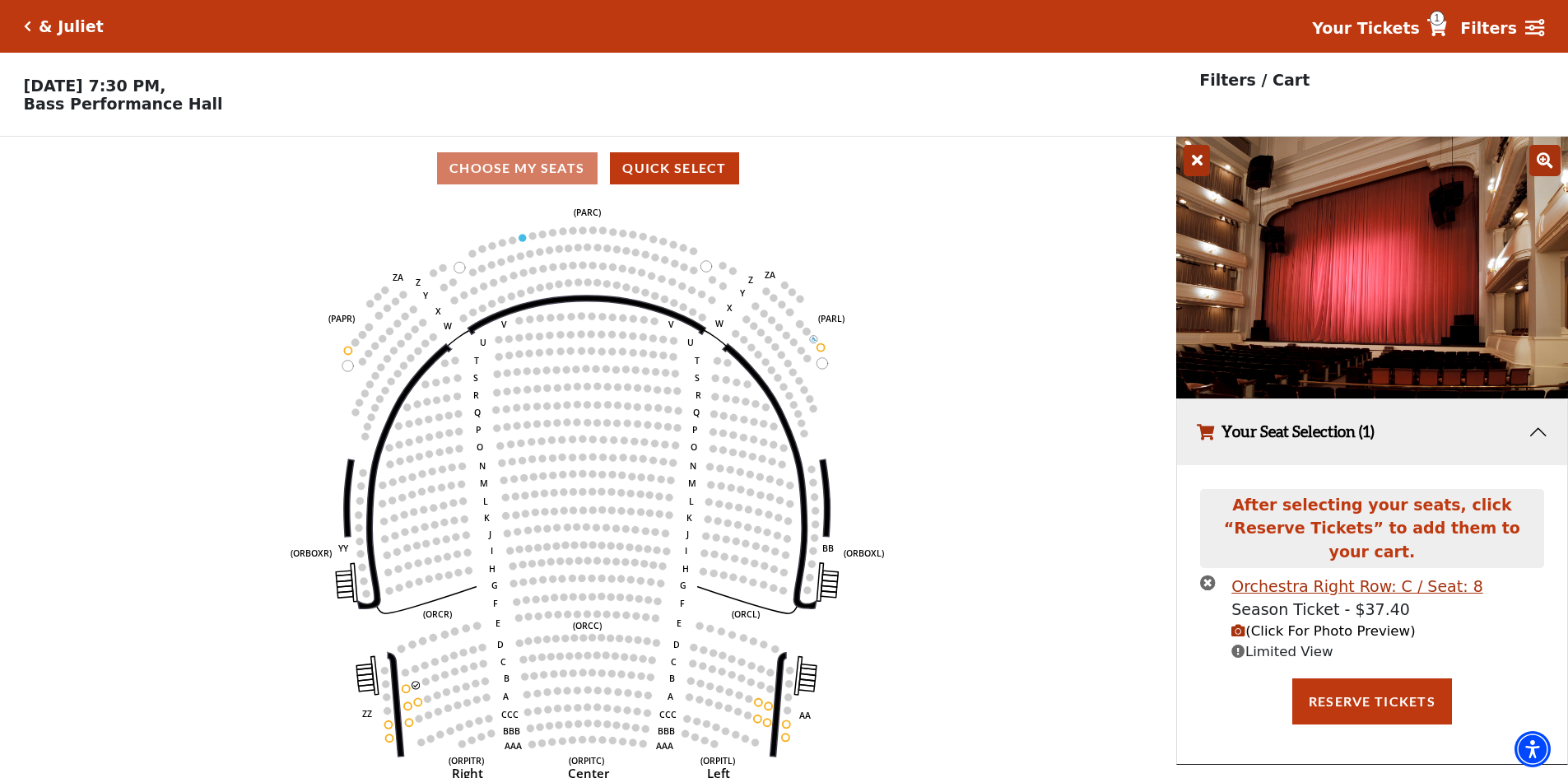
click at [1194, 164] on icon at bounding box center [1197, 160] width 26 height 31
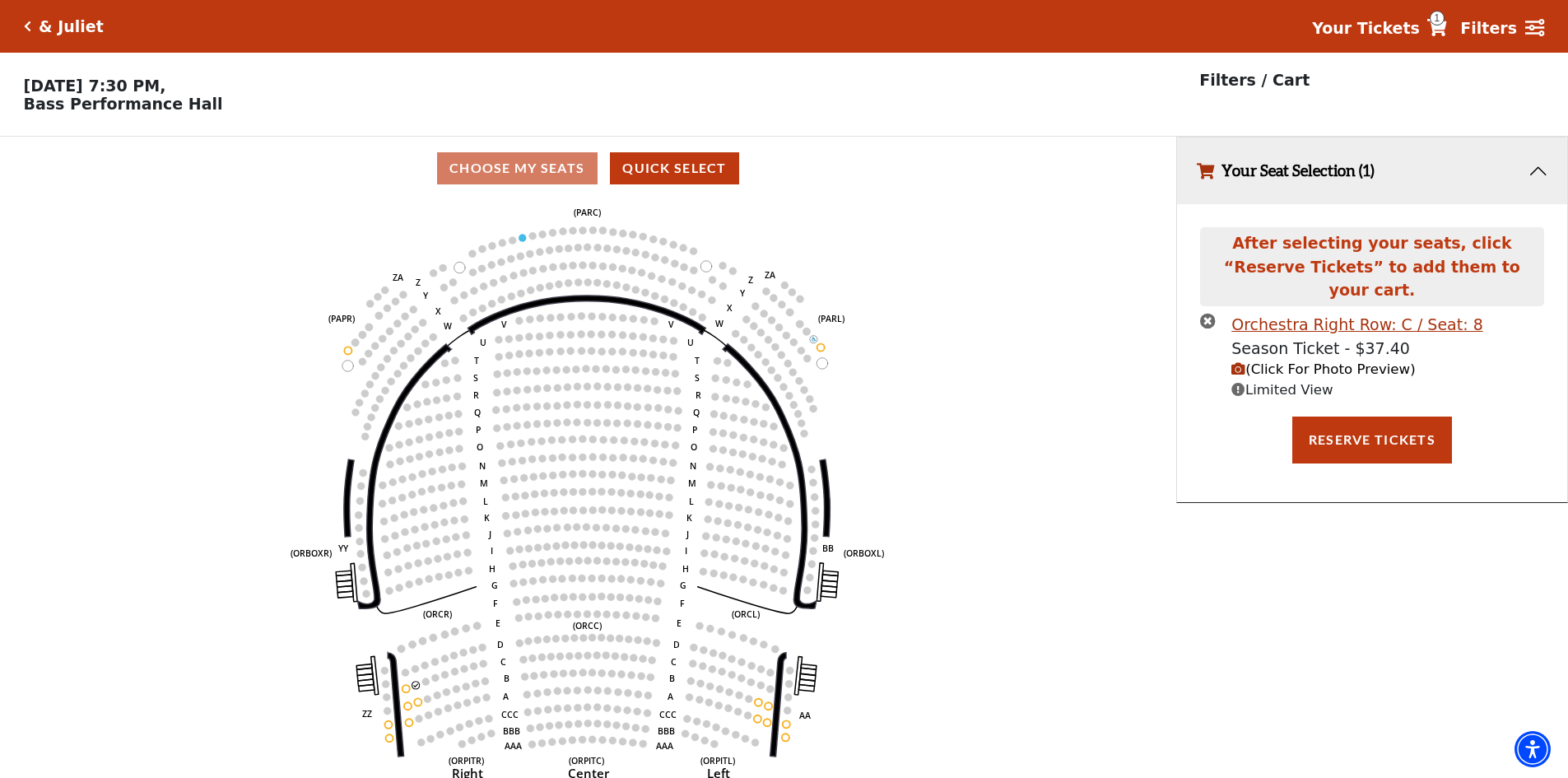
scroll to position [41, 0]
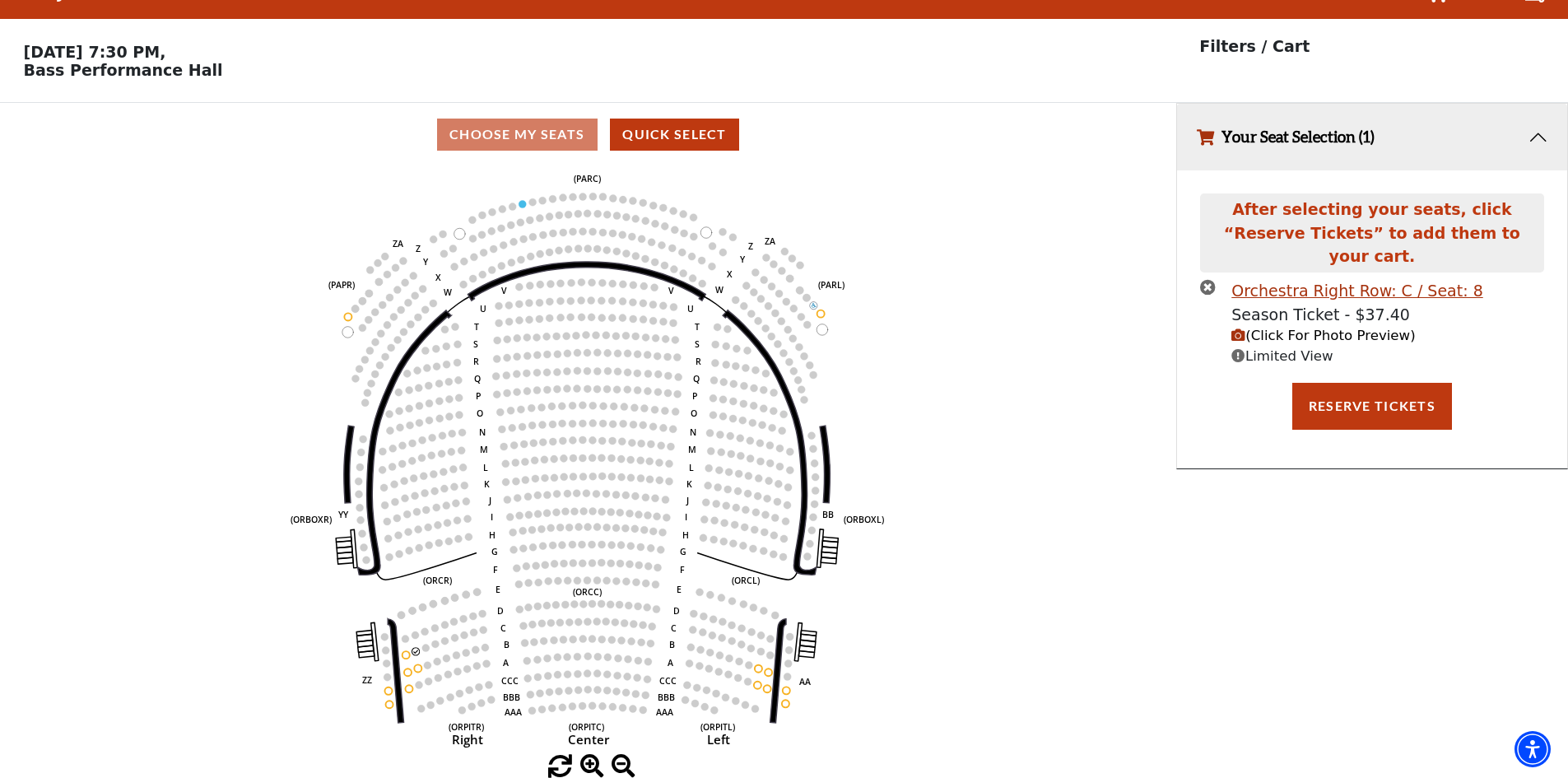
click at [1209, 279] on icon "times-circle" at bounding box center [1208, 287] width 15 height 15
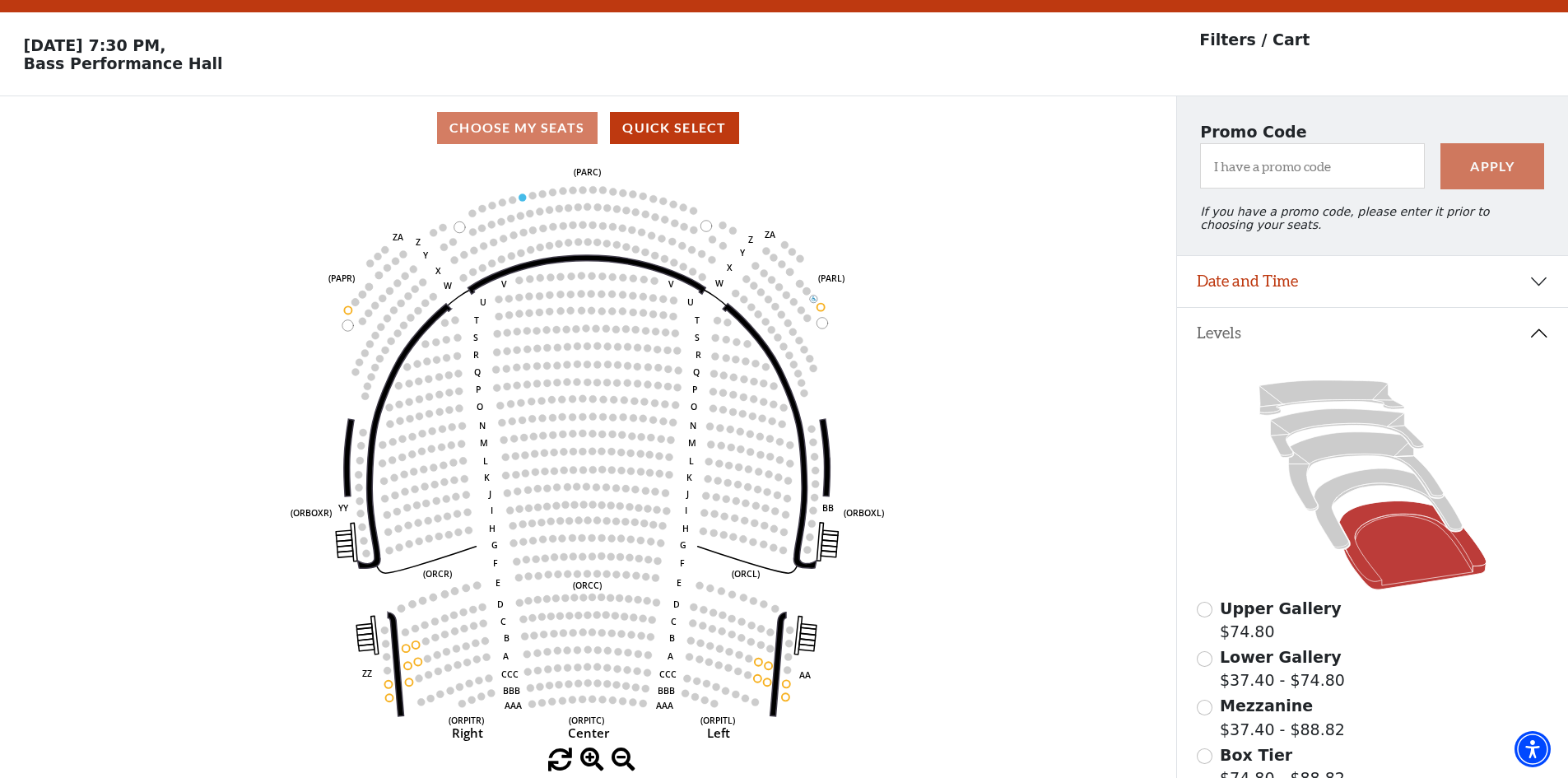
scroll to position [295, 0]
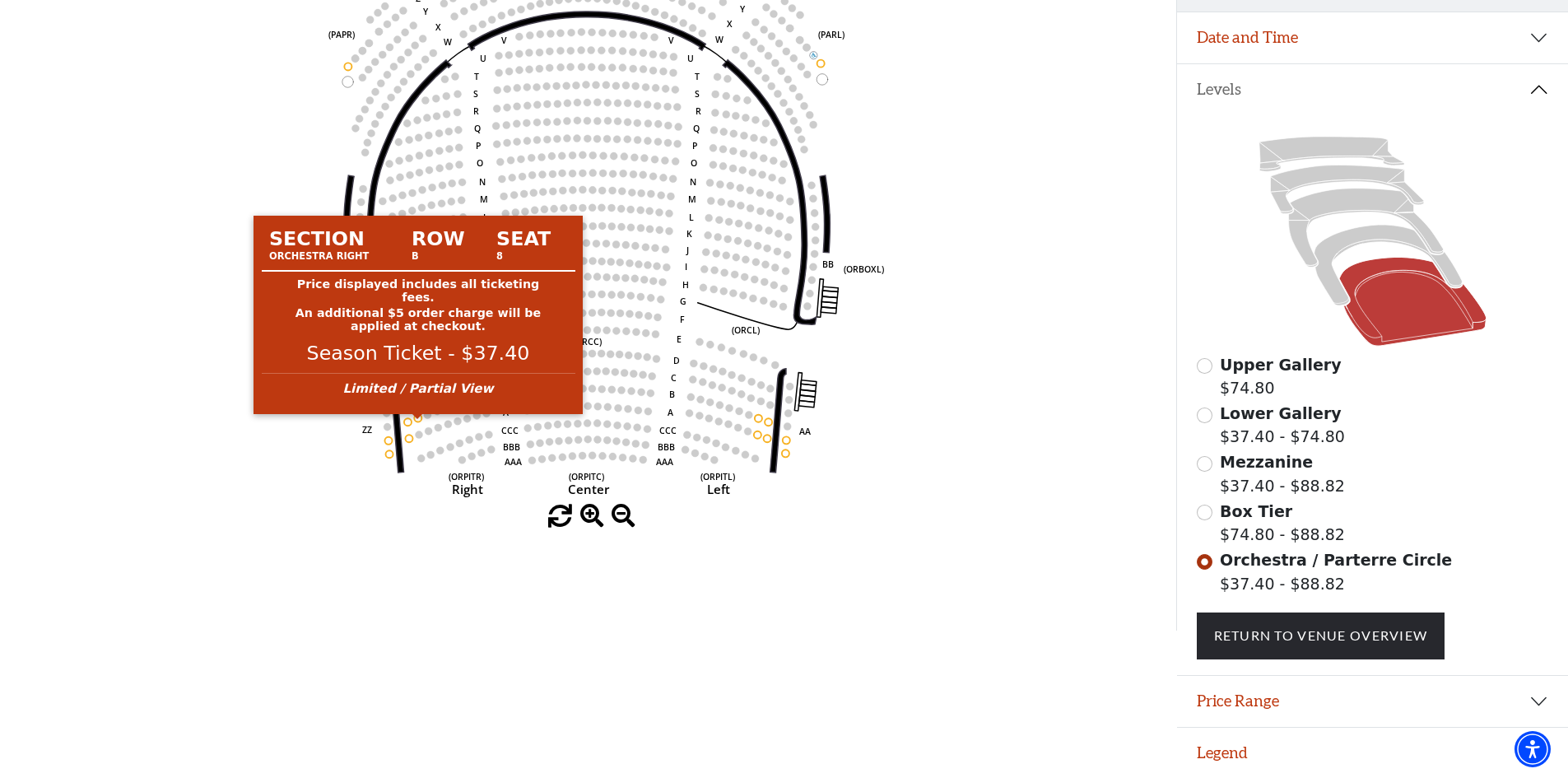
click at [419, 415] on circle at bounding box center [418, 417] width 8 height 8
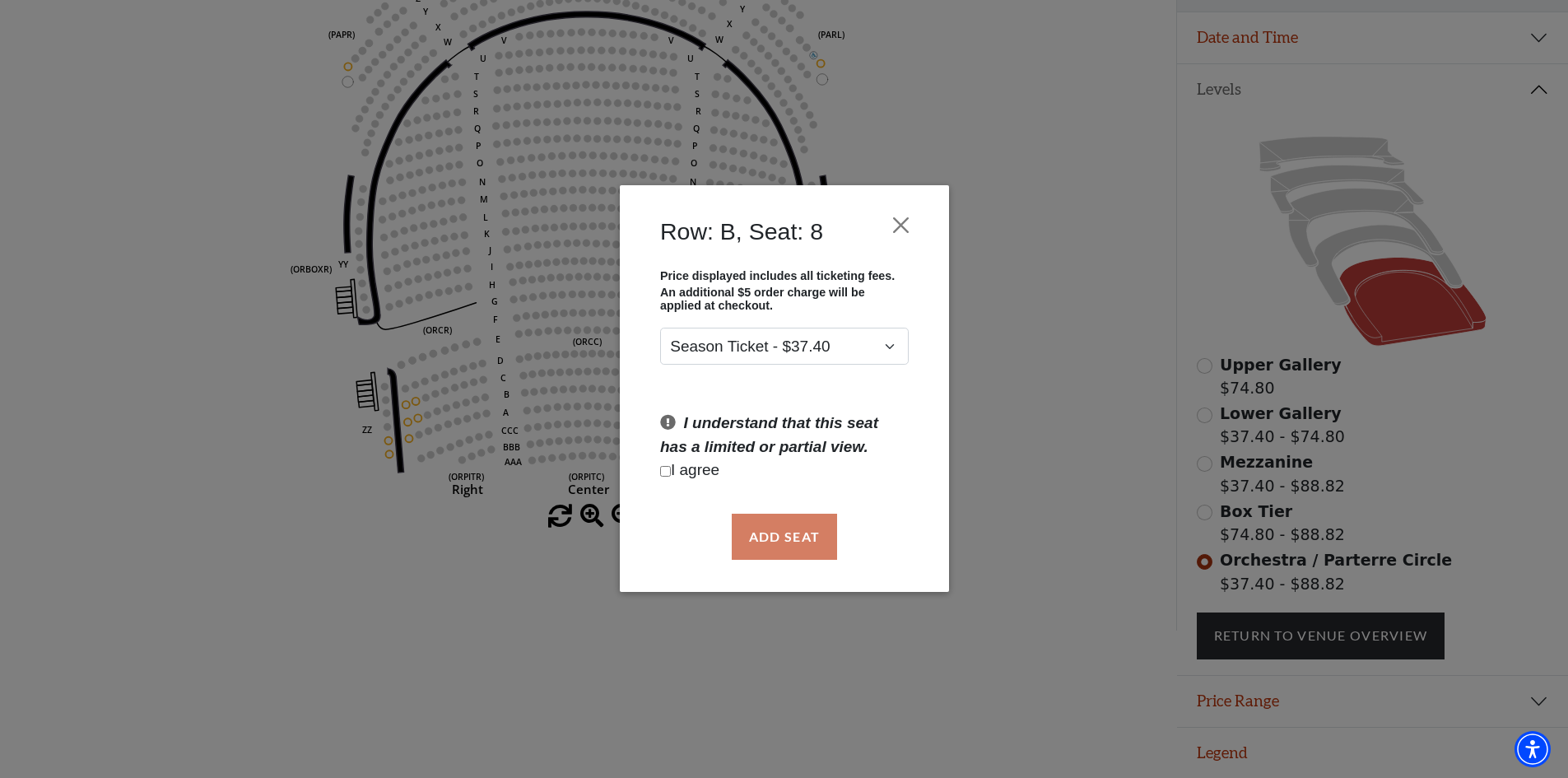
click at [671, 471] on p "I agree" at bounding box center [784, 472] width 248 height 24
click at [664, 472] on input "Checkbox field" at bounding box center [665, 471] width 11 height 11
checkbox input "true"
click at [771, 527] on button "Add Seat" at bounding box center [784, 537] width 105 height 46
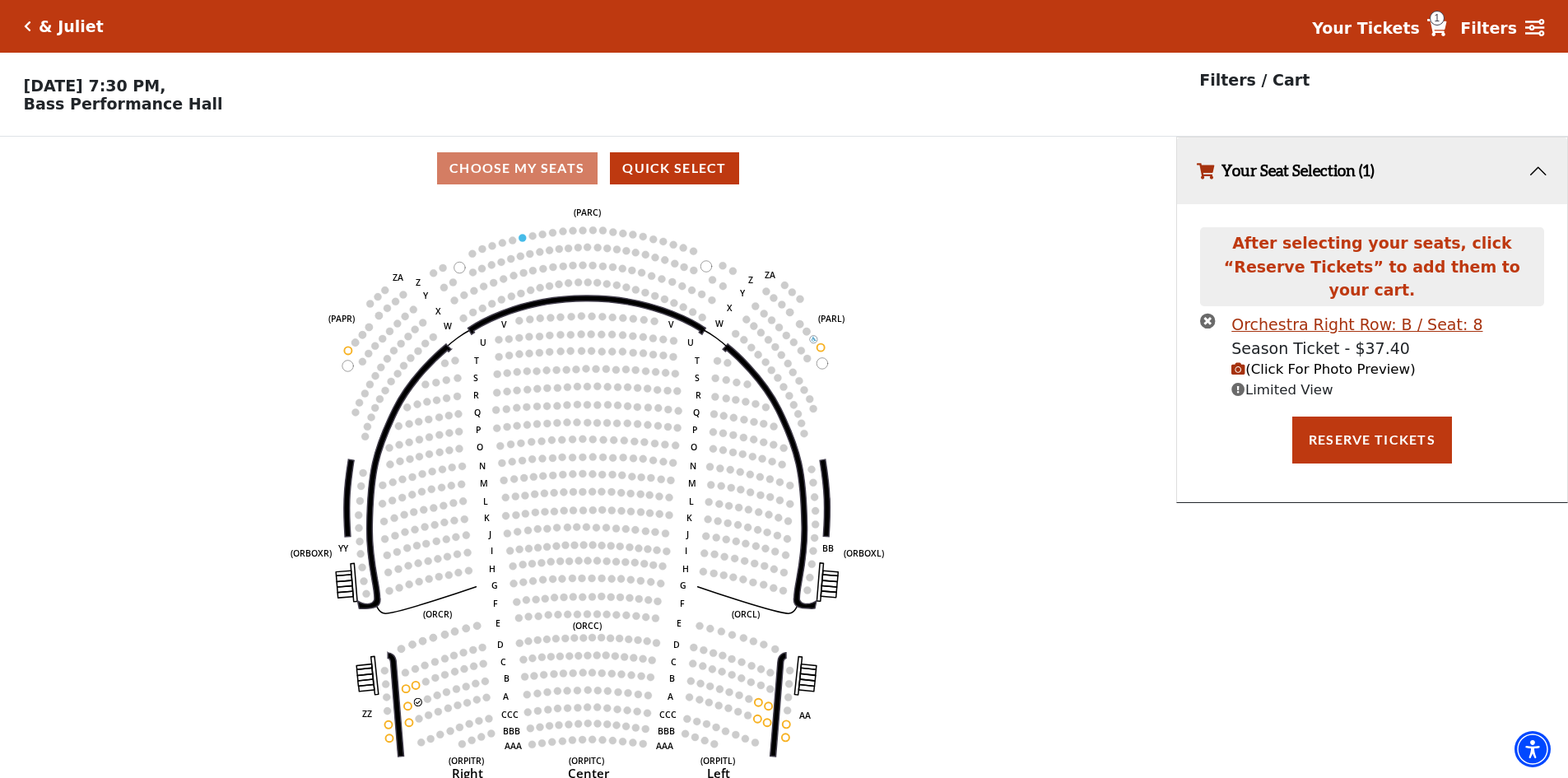
click at [1242, 362] on icon "button" at bounding box center [1238, 369] width 14 height 14
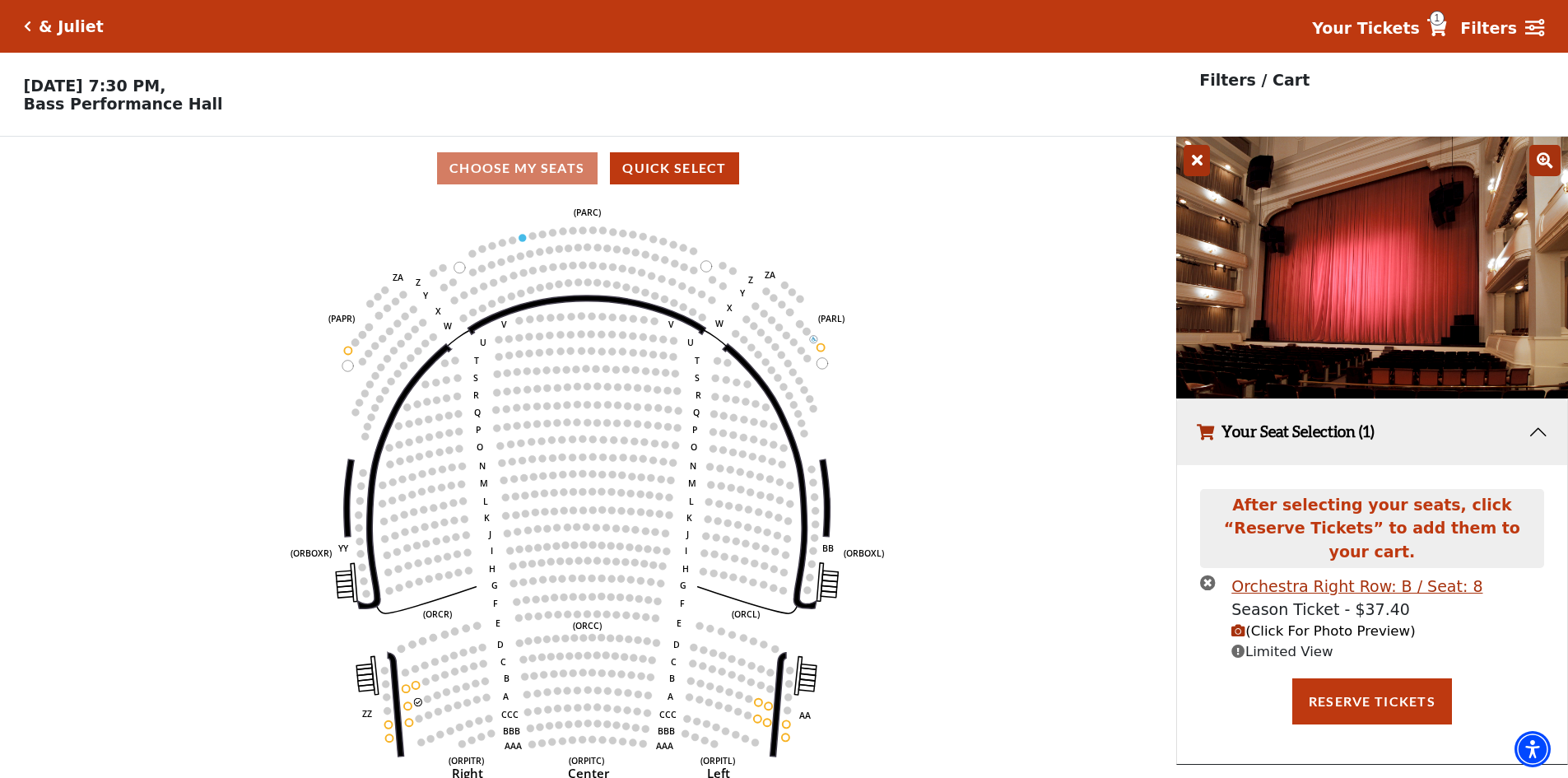
click at [1546, 157] on icon at bounding box center [1544, 160] width 31 height 31
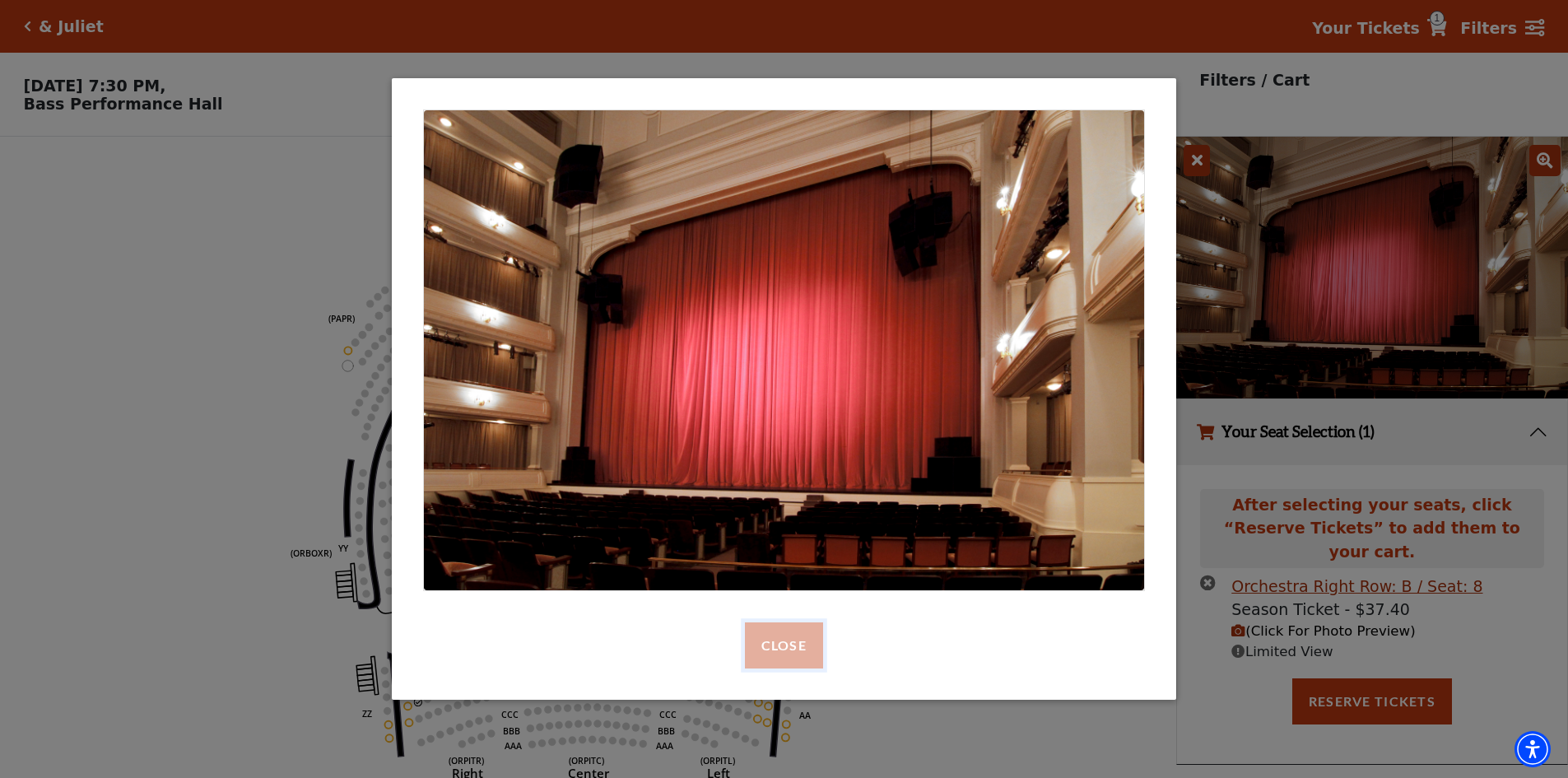
click at [772, 635] on button "Close" at bounding box center [784, 646] width 78 height 46
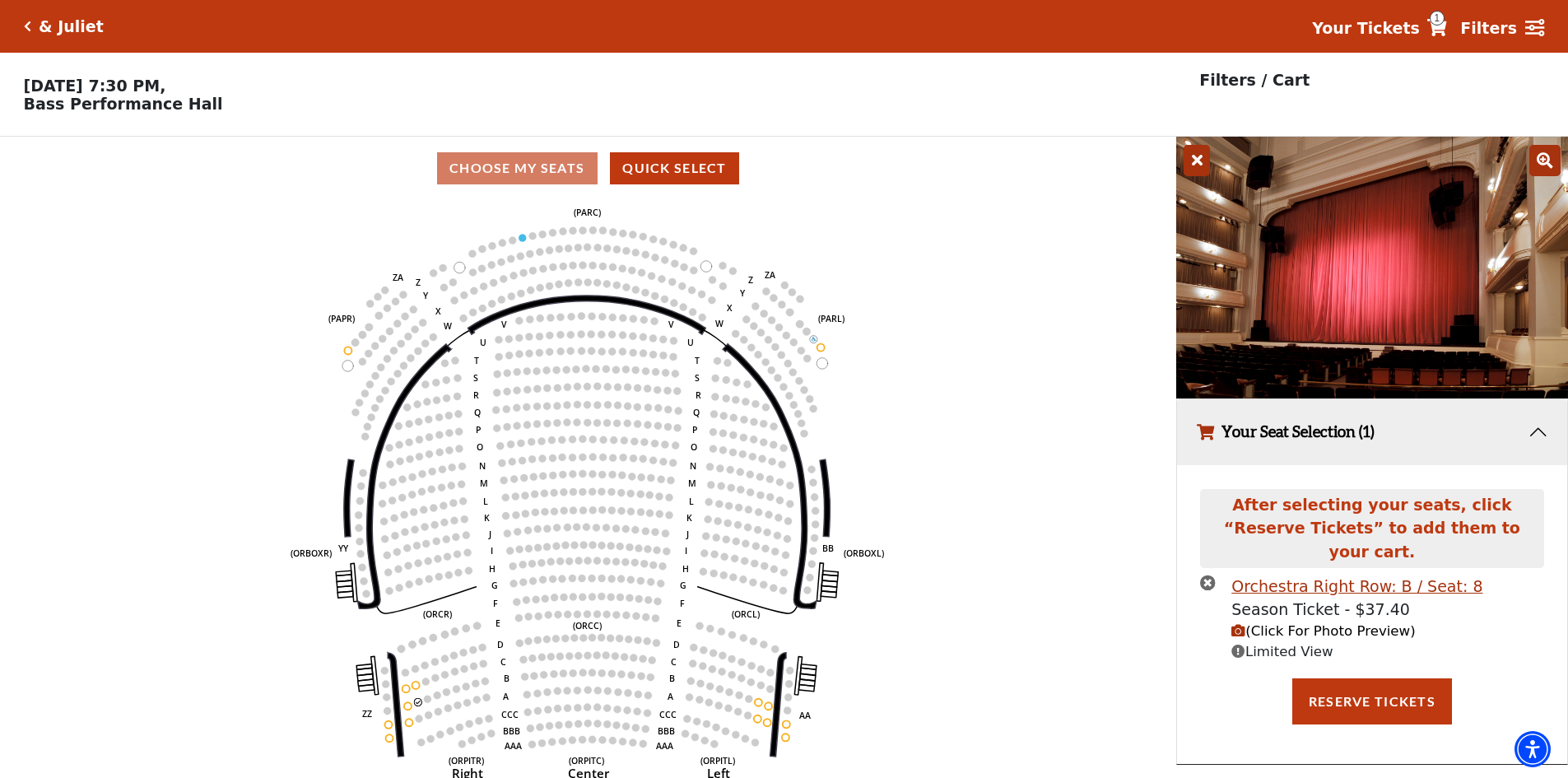
scroll to position [41, 0]
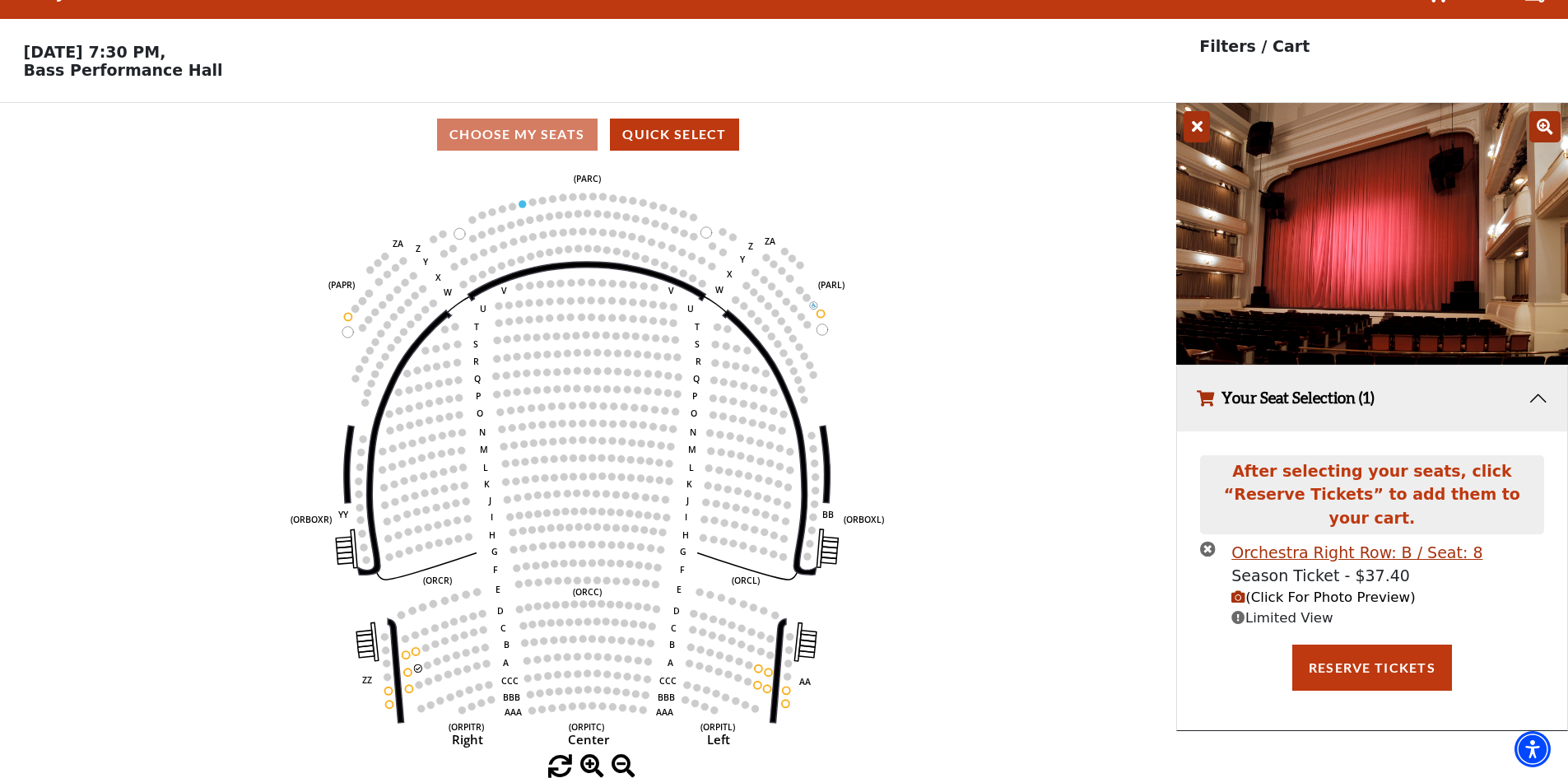
click at [1208, 541] on icon "times-circle" at bounding box center [1208, 549] width 15 height 15
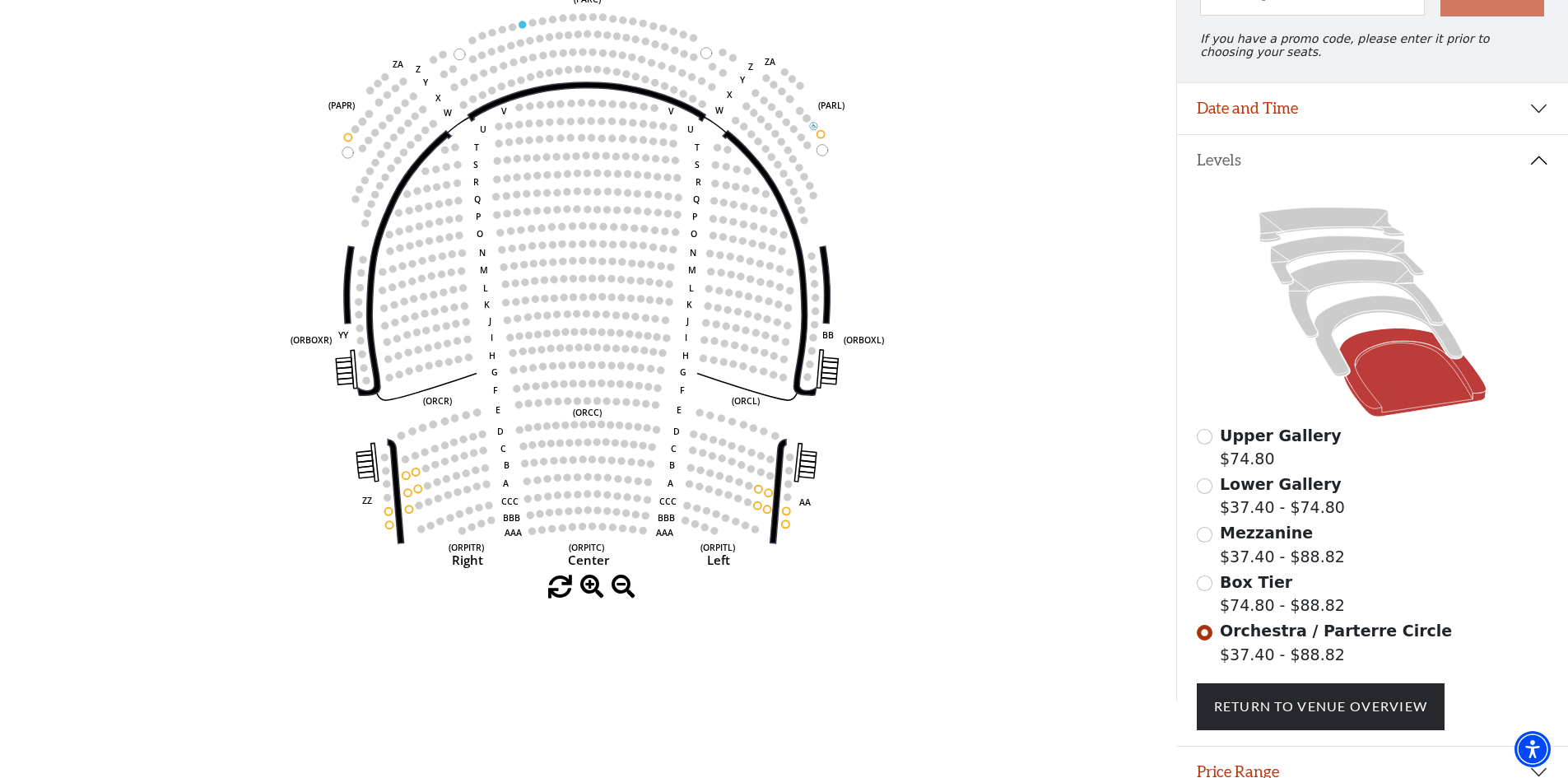
scroll to position [131, 0]
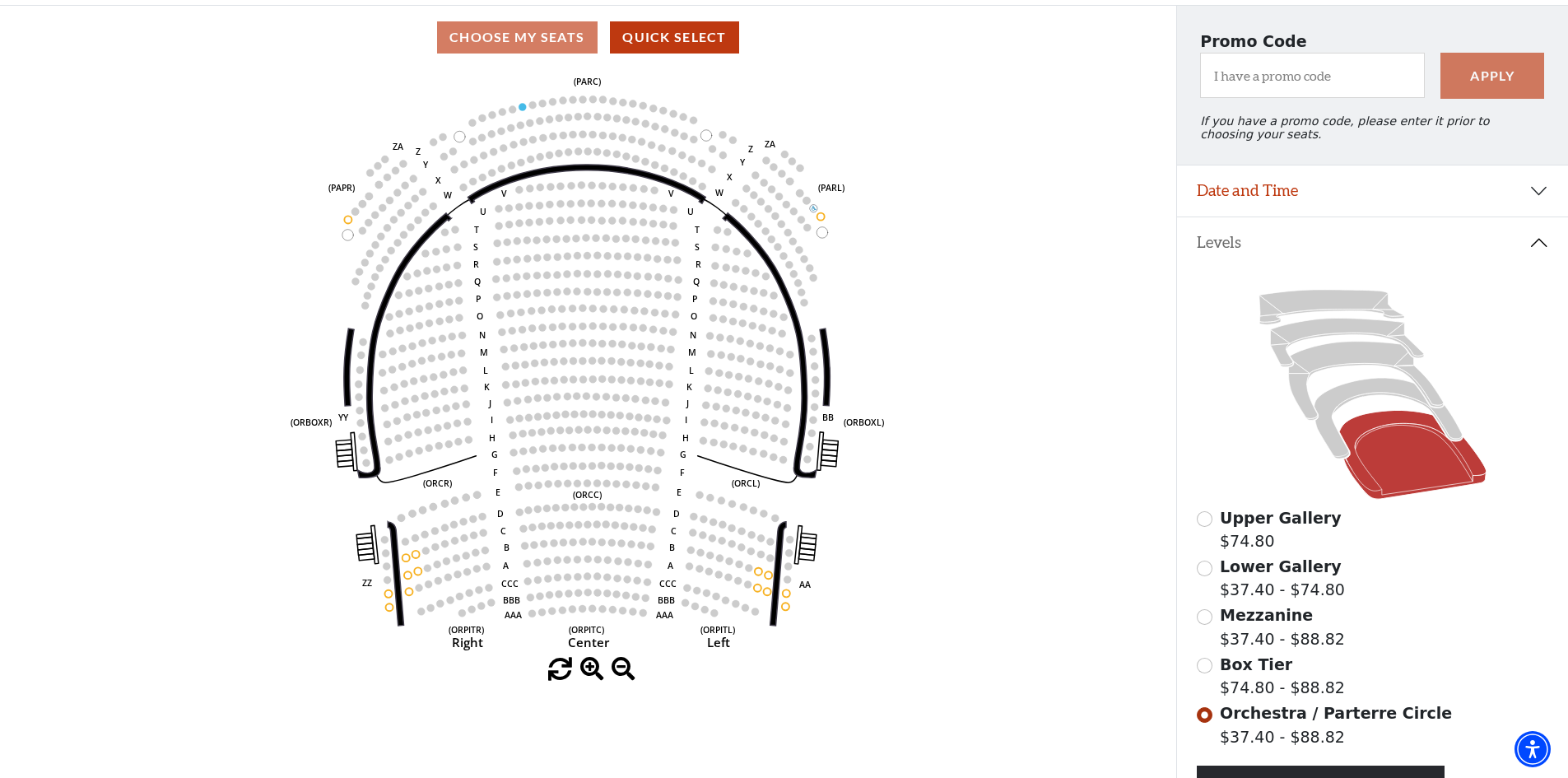
click at [1053, 345] on icon "Left (ORPITL) Right (ORPITR) Center (ORPITC) ZZ AA YY BB ZA ZA (ORCL) (ORCR) (O…" at bounding box center [588, 364] width 1058 height 589
